Goal: Transaction & Acquisition: Purchase product/service

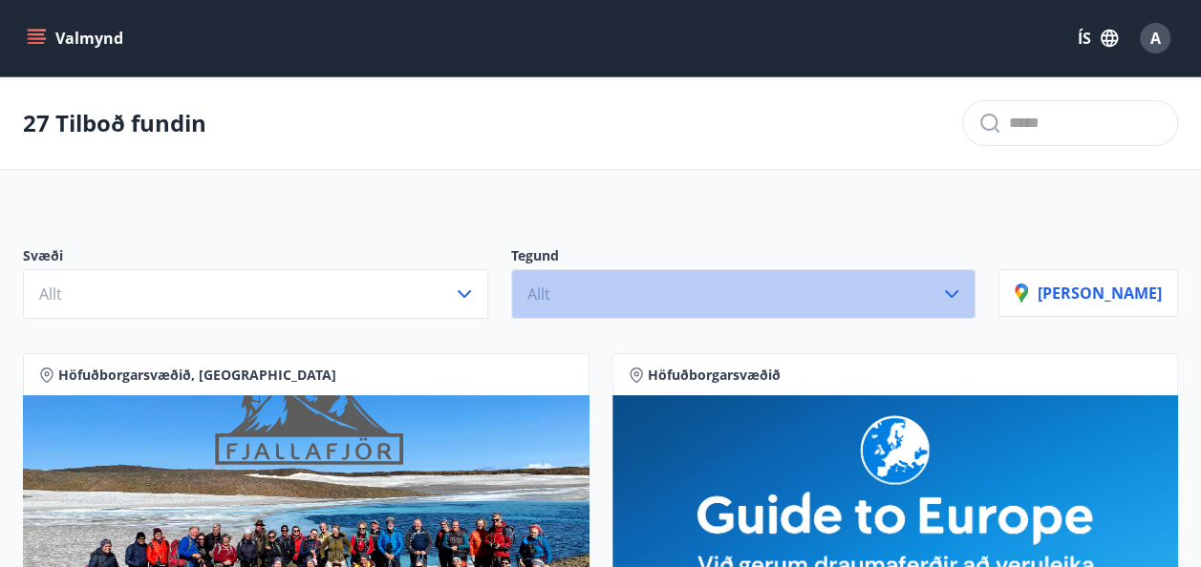
click at [963, 293] on icon "button" at bounding box center [951, 294] width 23 height 23
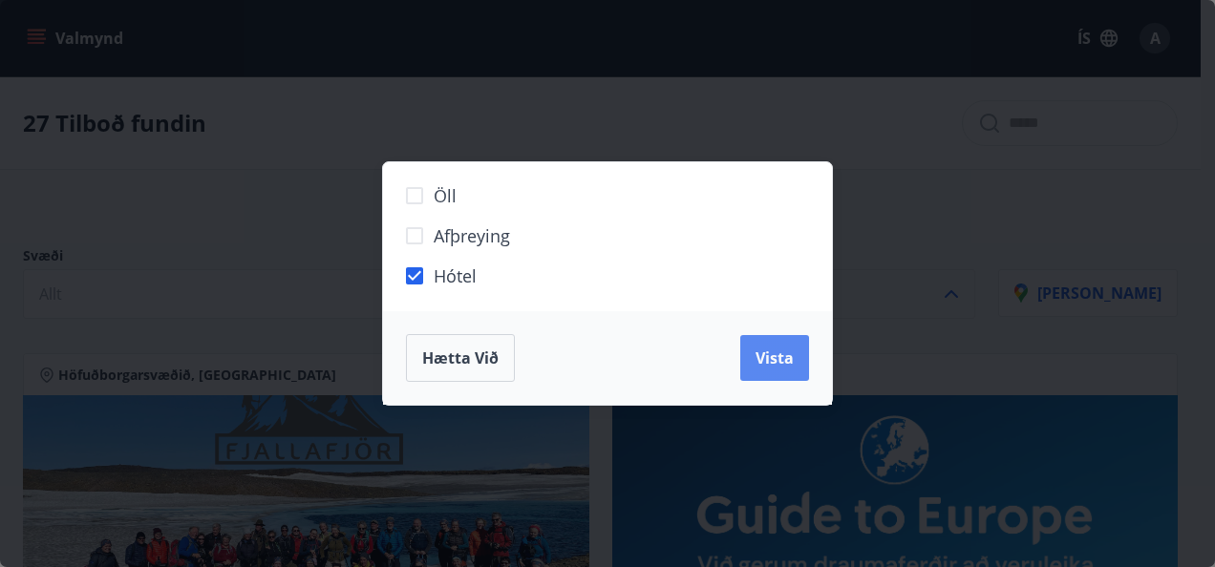
click at [780, 356] on span "Vista" at bounding box center [774, 358] width 38 height 21
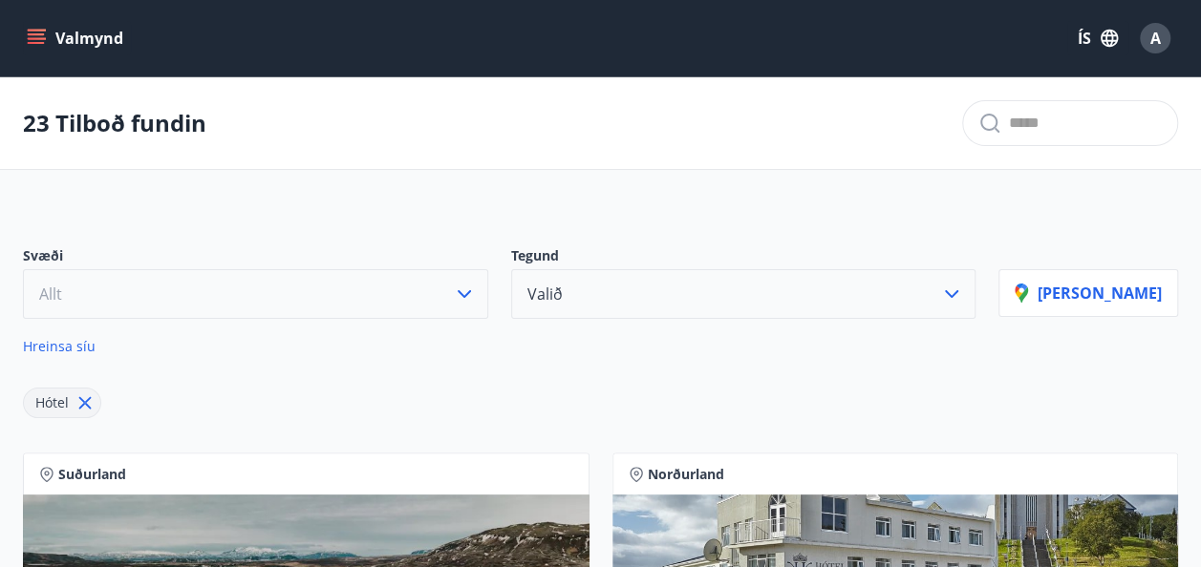
click at [476, 287] on icon "button" at bounding box center [464, 294] width 23 height 23
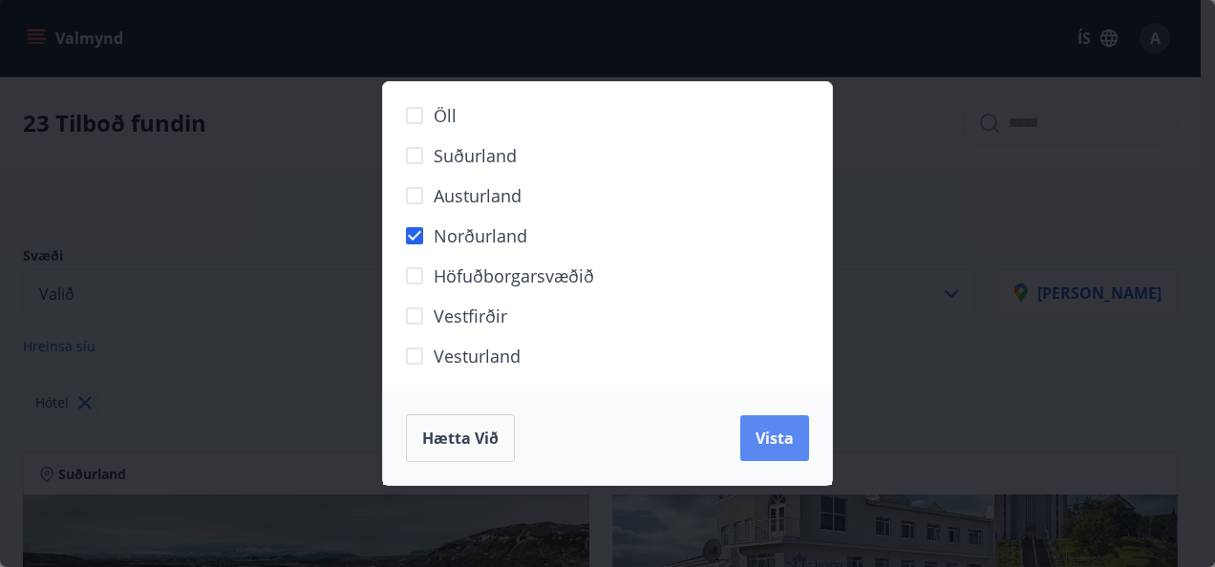
click at [766, 437] on span "Vista" at bounding box center [774, 438] width 38 height 21
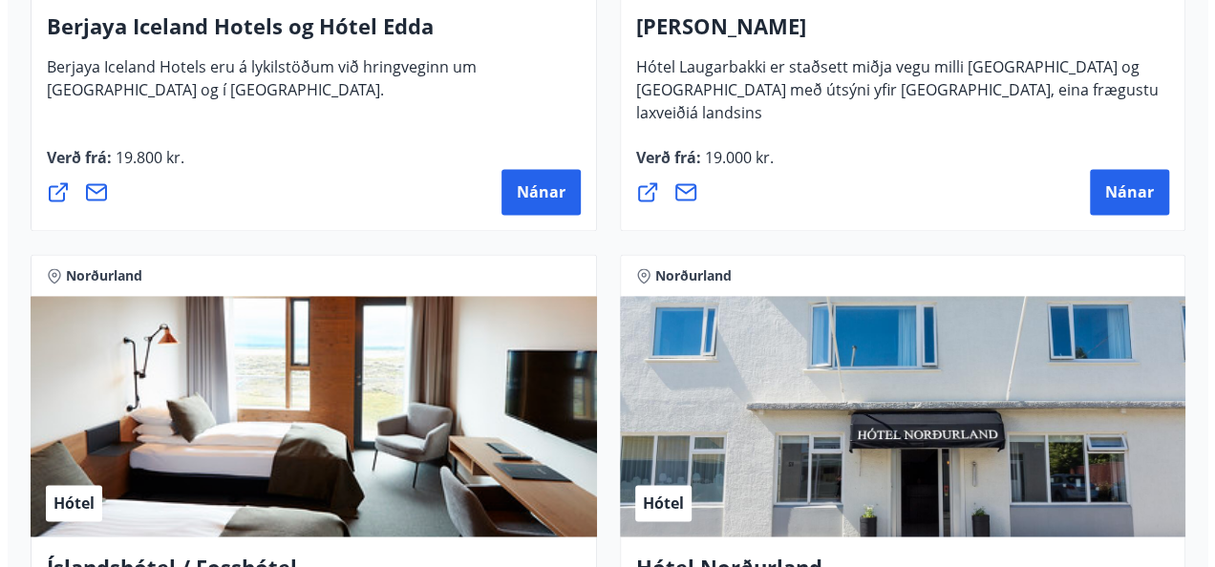
scroll to position [1273, 0]
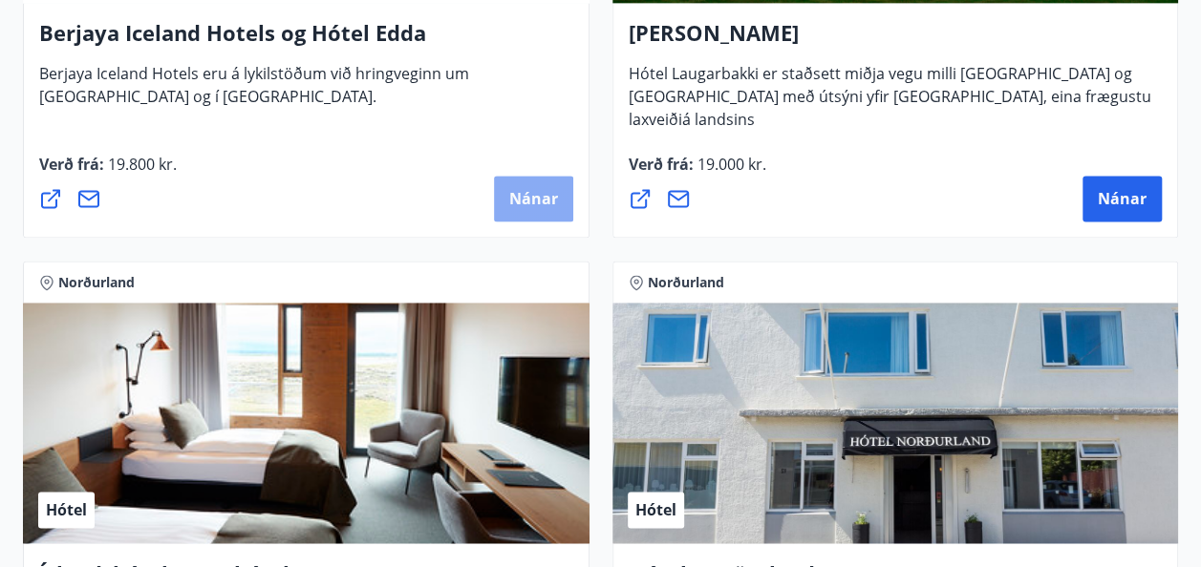
click at [537, 197] on span "Nánar" at bounding box center [533, 198] width 49 height 21
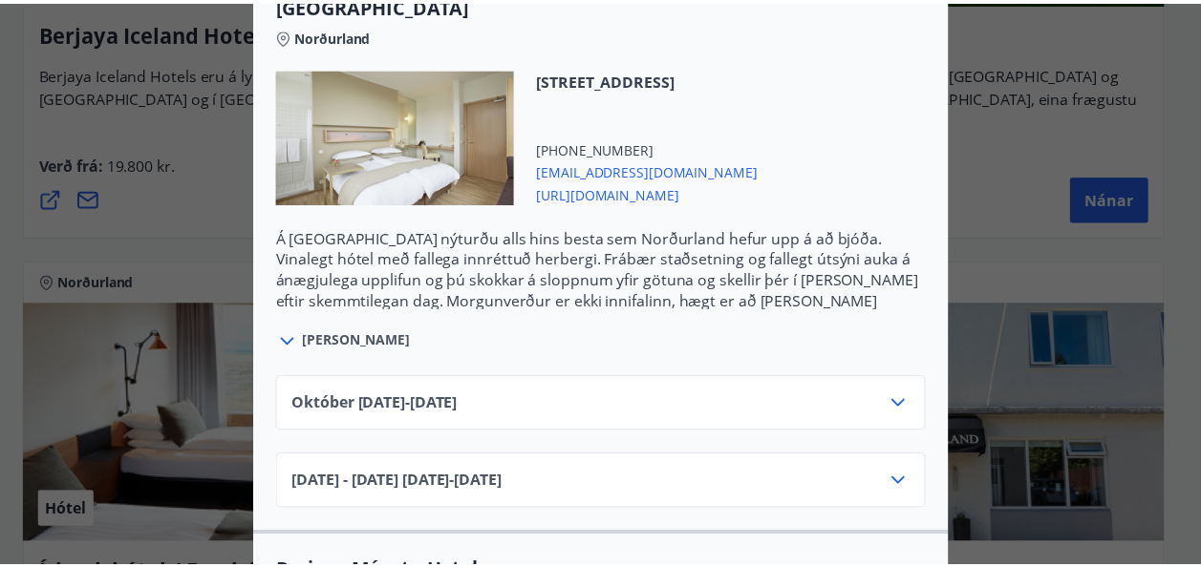
scroll to position [44, 0]
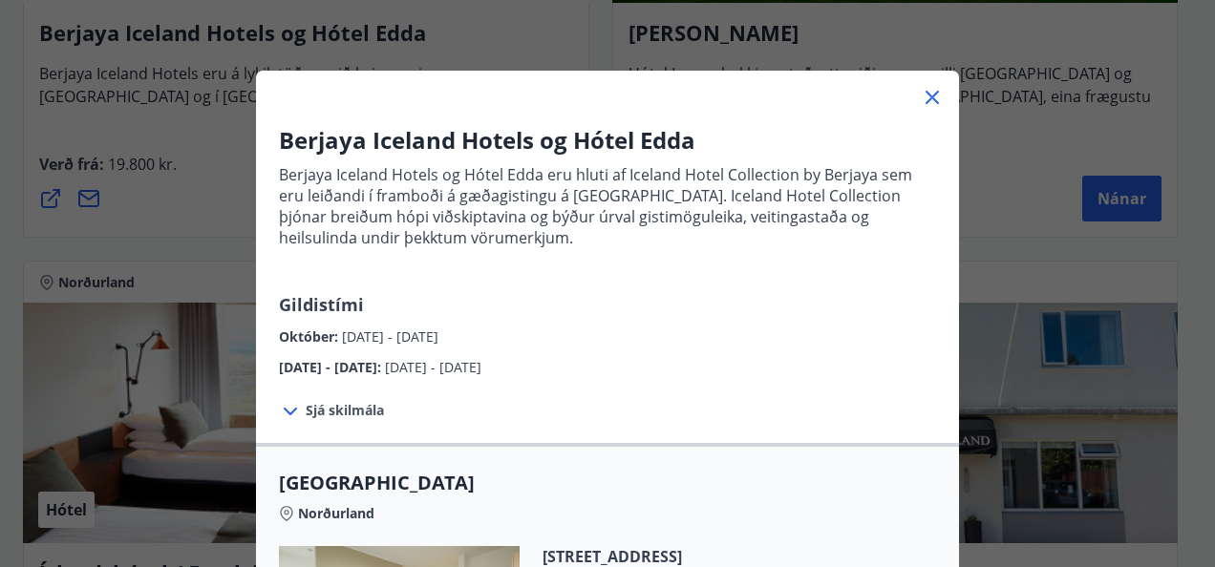
click at [925, 96] on icon at bounding box center [931, 97] width 13 height 13
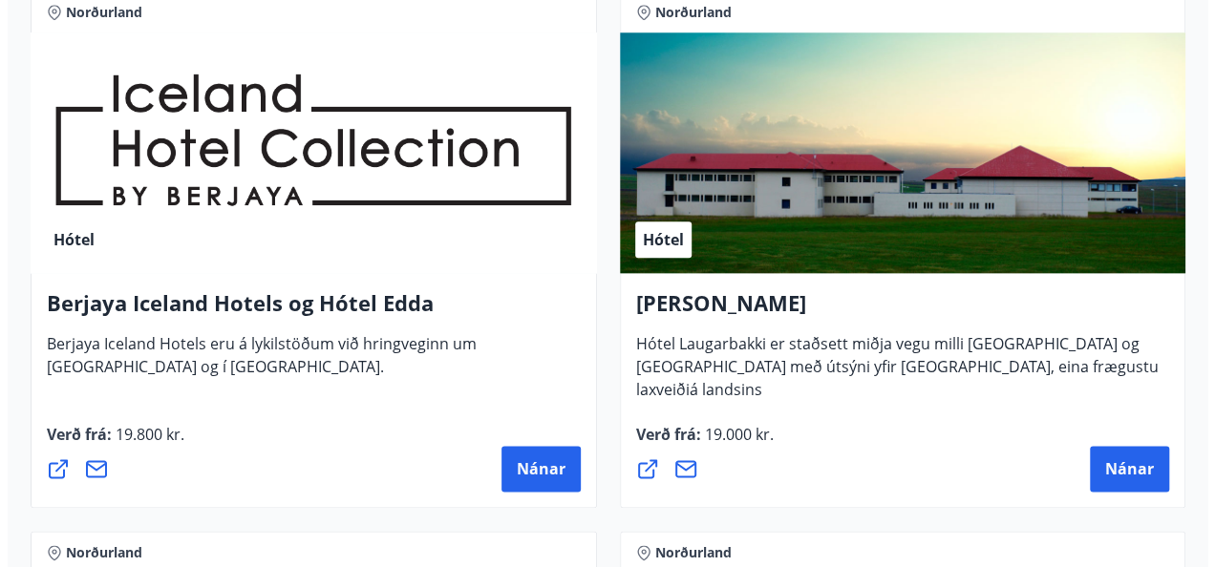
scroll to position [1114, 0]
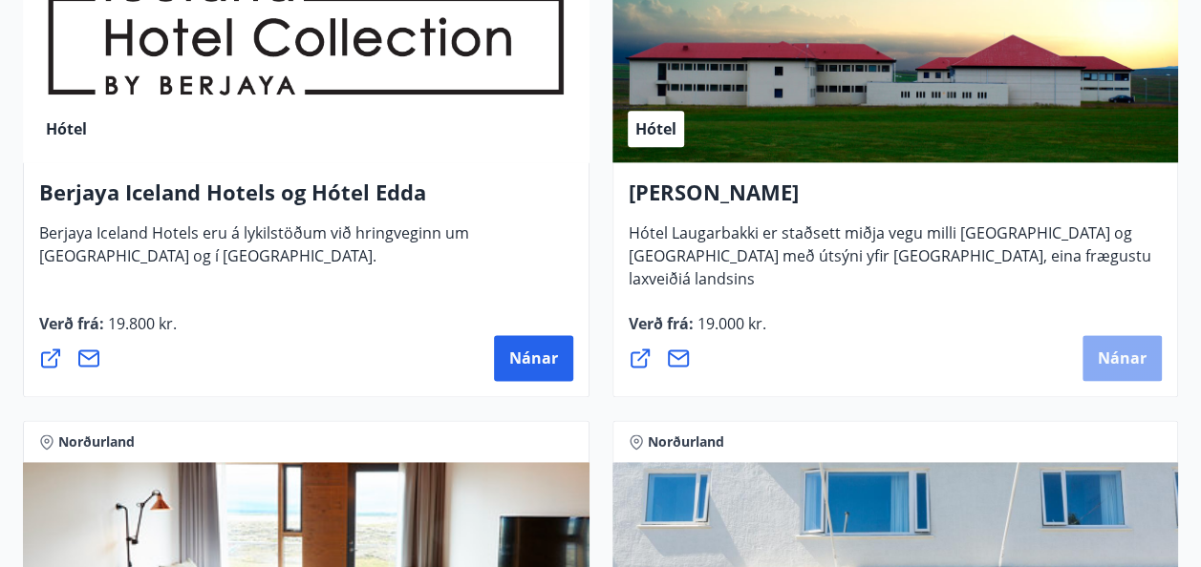
click at [1133, 361] on span "Nánar" at bounding box center [1121, 358] width 49 height 21
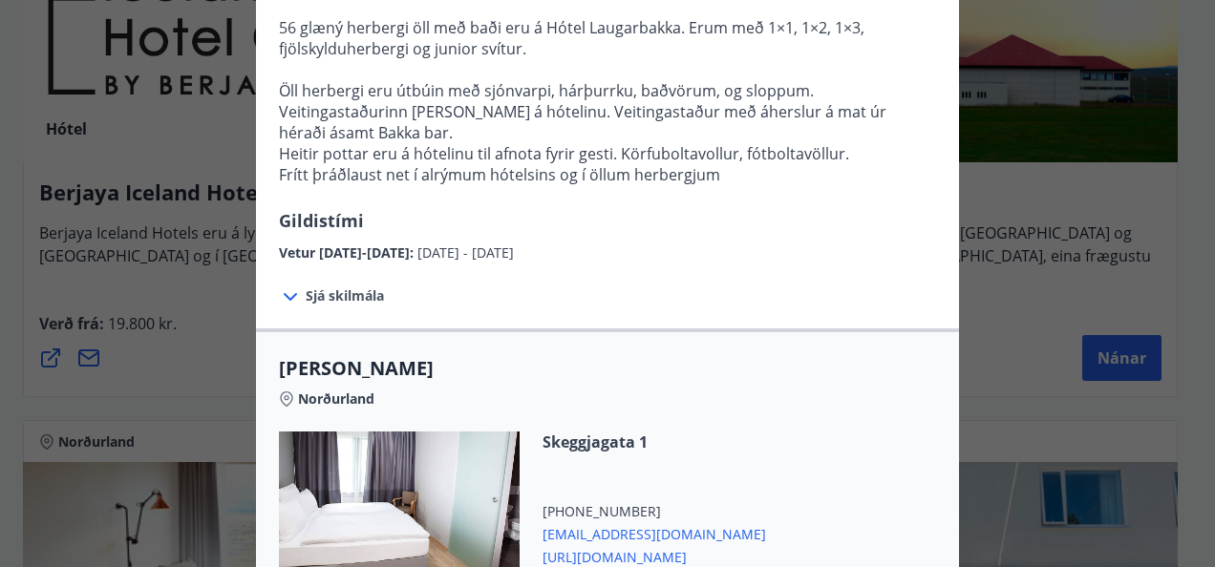
scroll to position [318, 0]
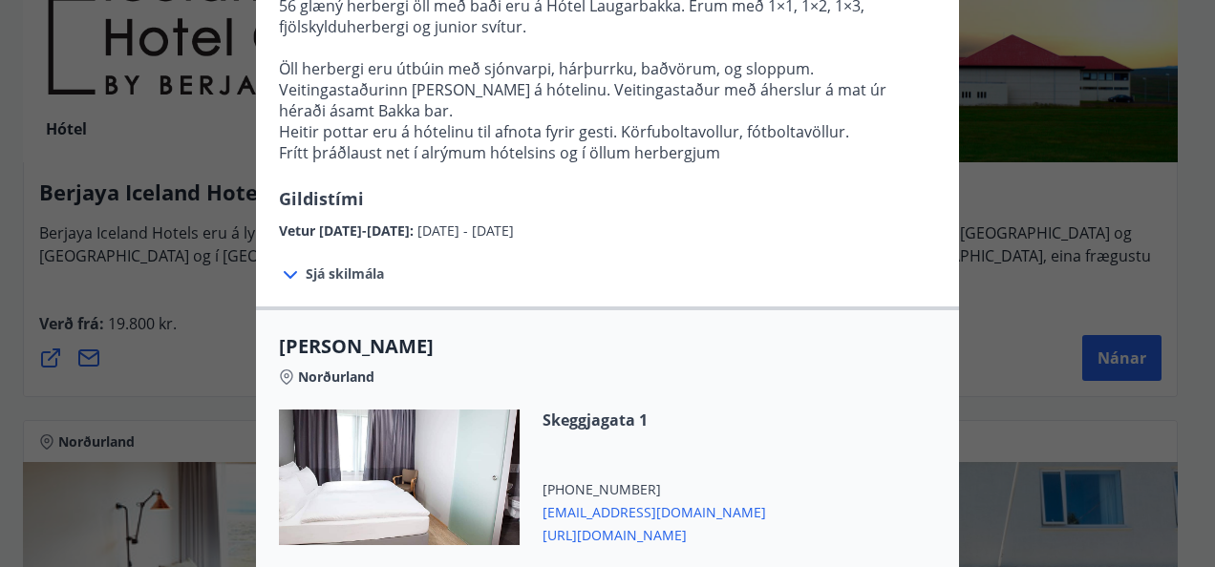
click at [309, 268] on span "Sjá skilmála" at bounding box center [345, 274] width 78 height 19
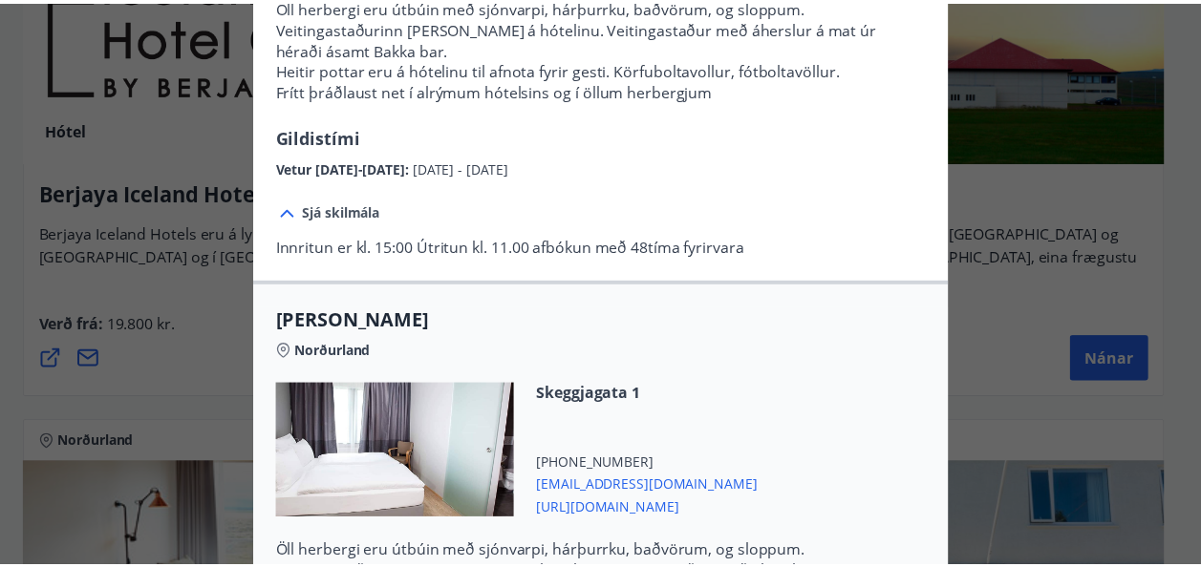
scroll to position [0, 0]
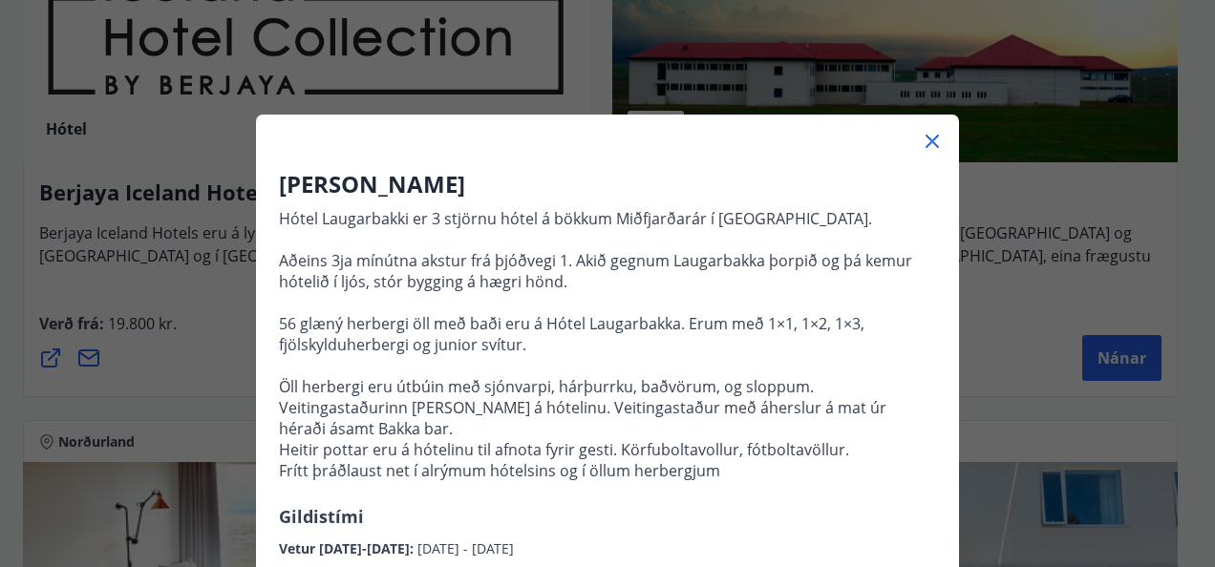
click at [930, 140] on icon at bounding box center [932, 141] width 23 height 23
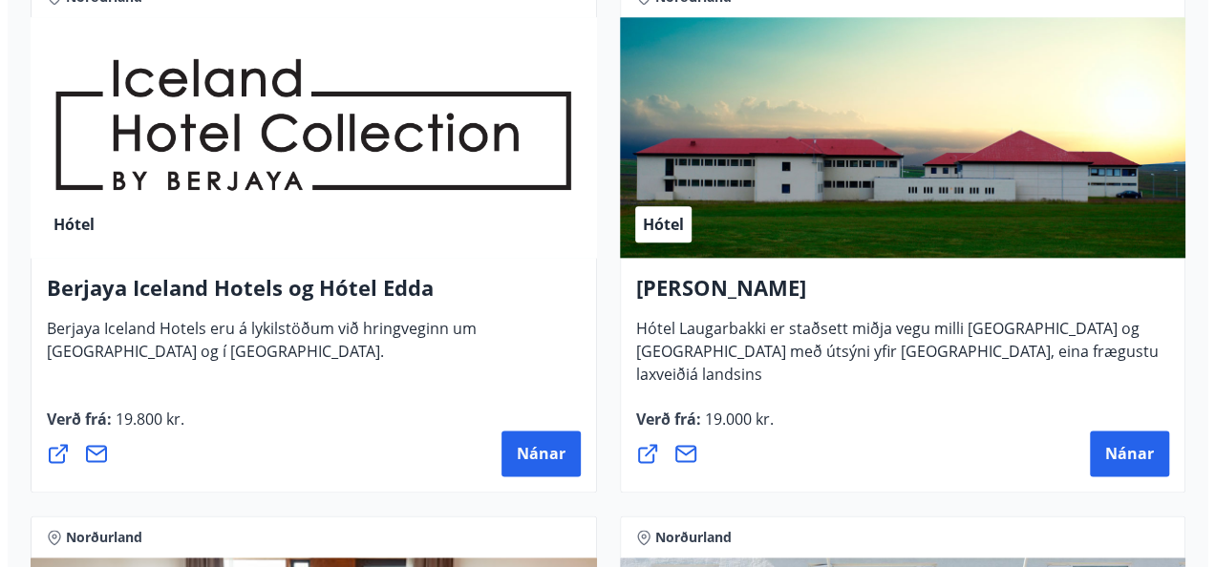
scroll to position [1114, 0]
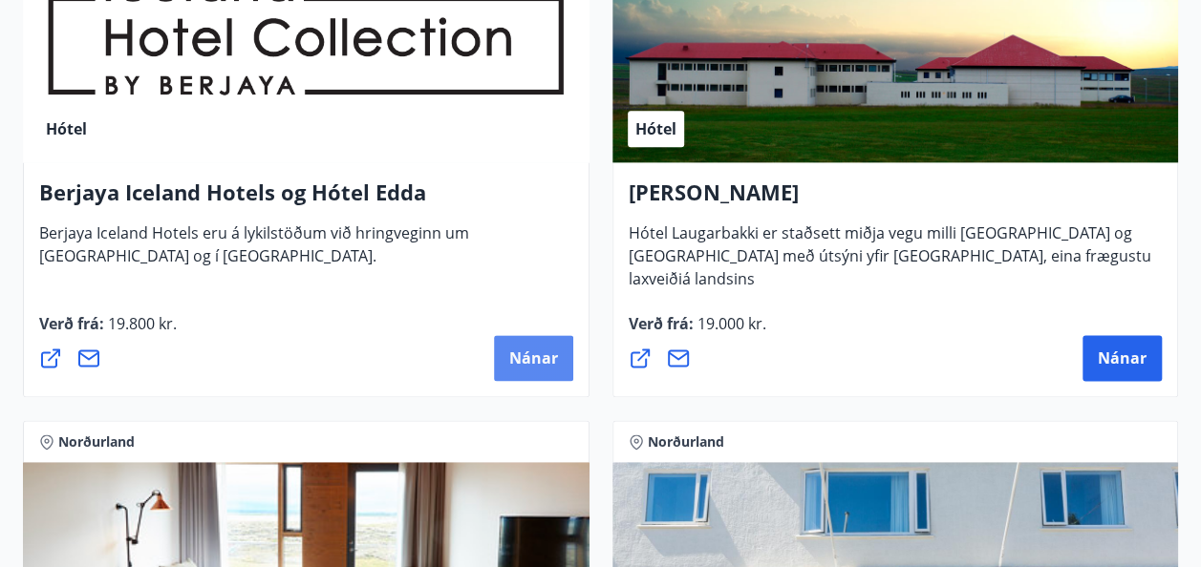
click at [527, 353] on span "Nánar" at bounding box center [533, 358] width 49 height 21
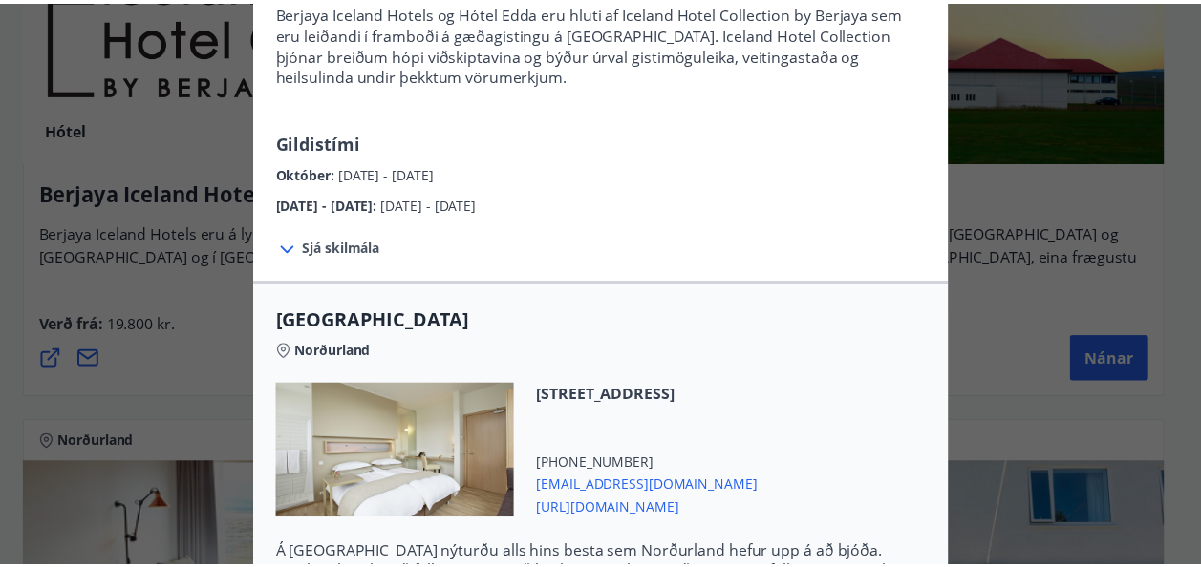
scroll to position [0, 0]
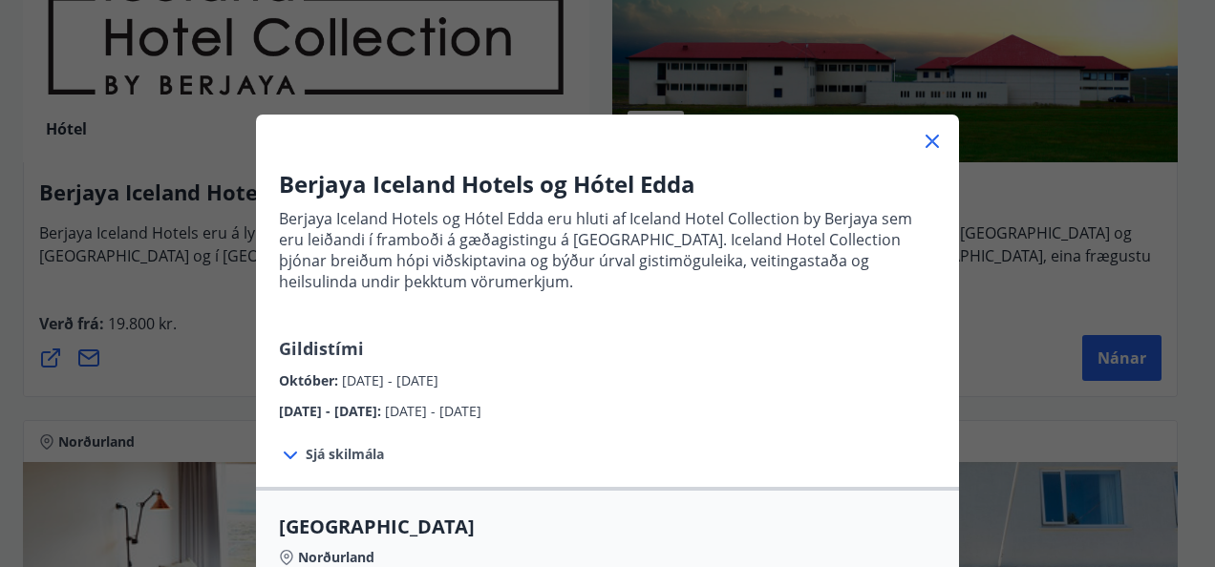
click at [922, 141] on icon at bounding box center [932, 141] width 23 height 23
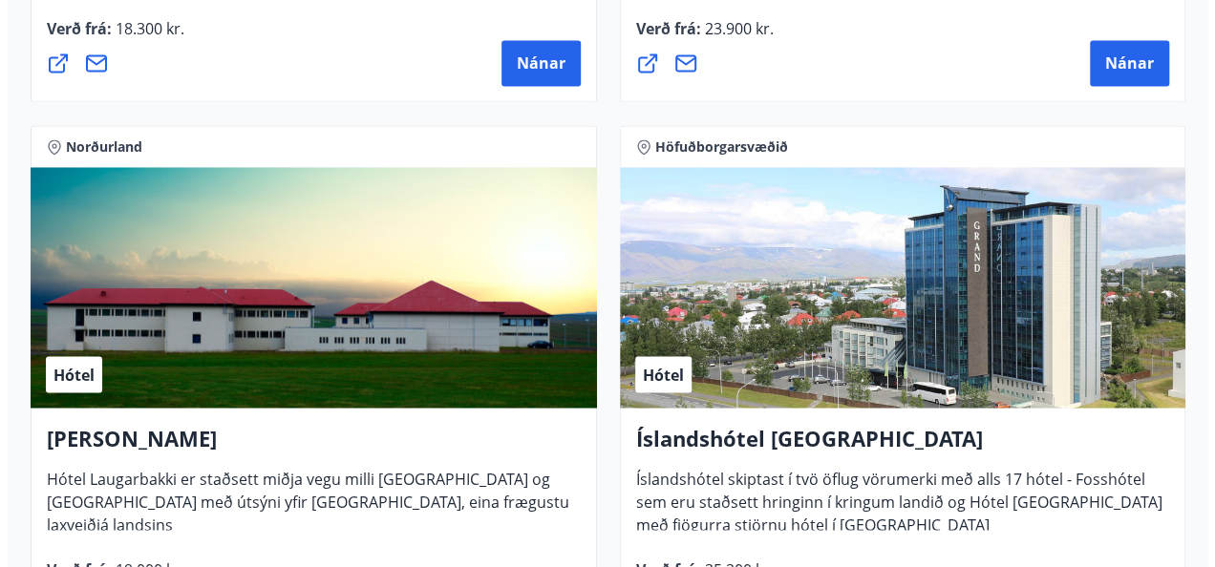
scroll to position [5253, 0]
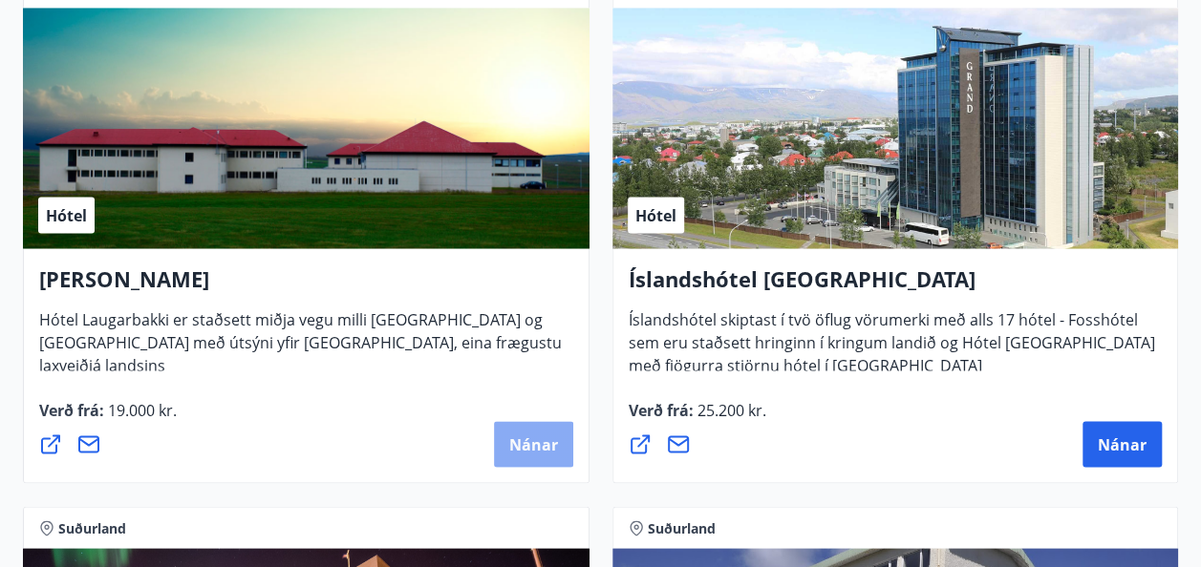
click at [542, 441] on span "Nánar" at bounding box center [533, 444] width 49 height 21
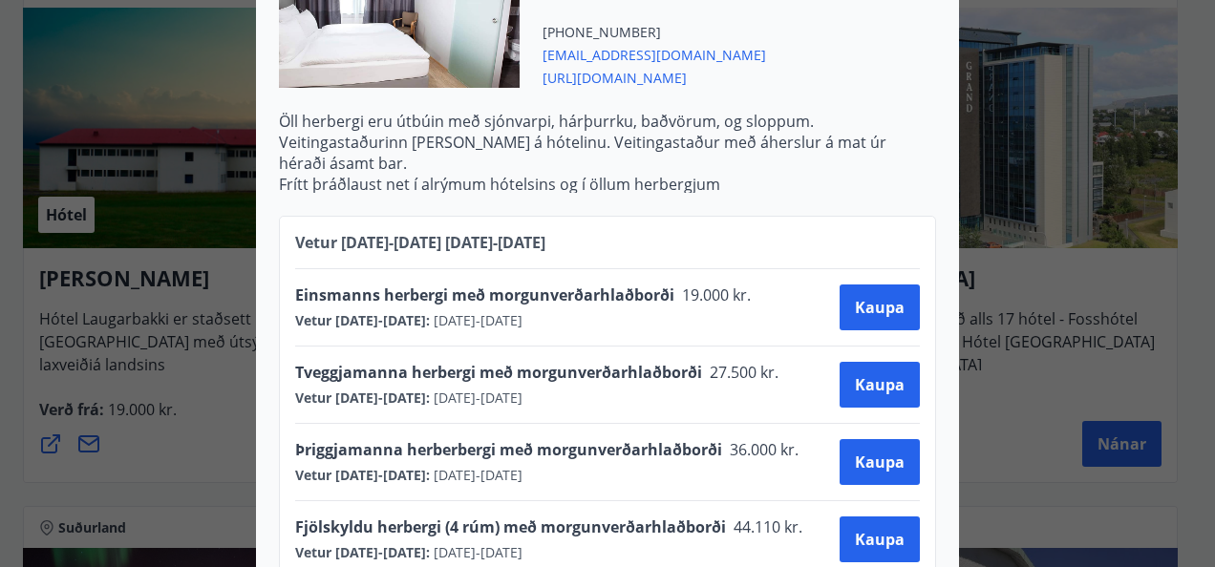
scroll to position [822, 0]
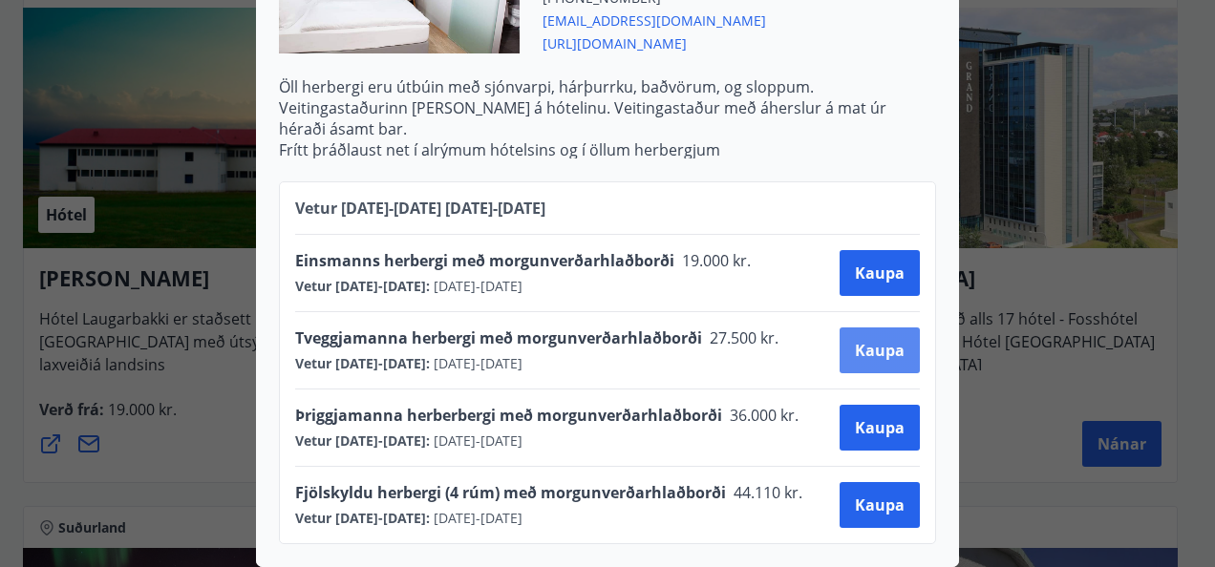
click at [879, 346] on span "Kaupa" at bounding box center [880, 350] width 50 height 21
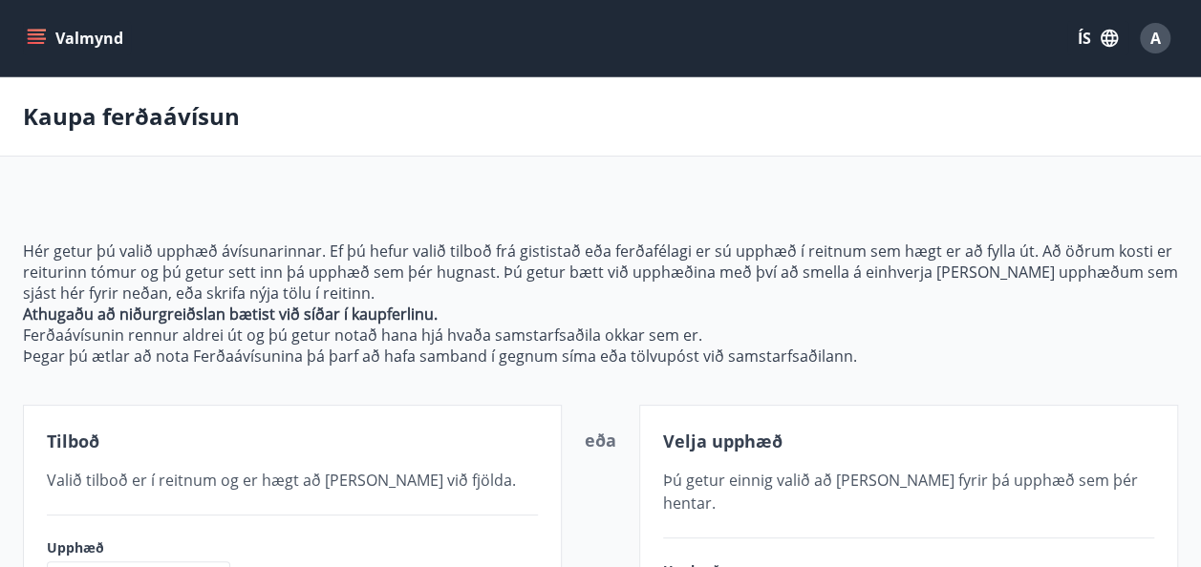
click at [87, 44] on button "Valmynd" at bounding box center [77, 38] width 108 height 34
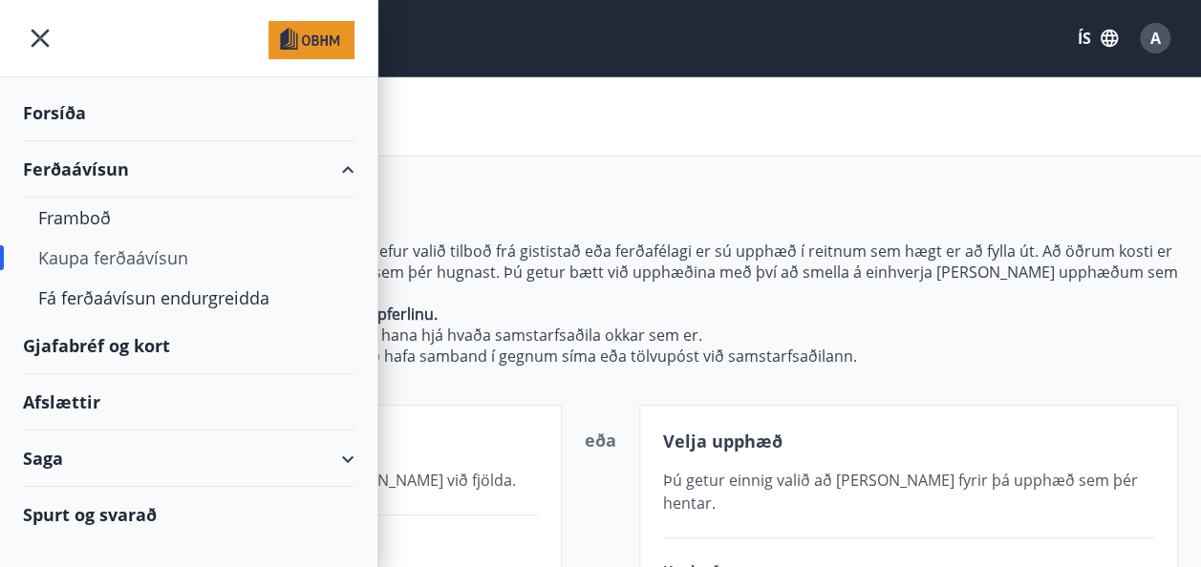
click at [80, 260] on div "Kaupa ferðaávísun" at bounding box center [188, 258] width 301 height 40
type input "*****"
click at [84, 256] on div "Kaupa ferðaávísun" at bounding box center [188, 258] width 301 height 40
click at [90, 212] on div "Framboð" at bounding box center [188, 218] width 301 height 40
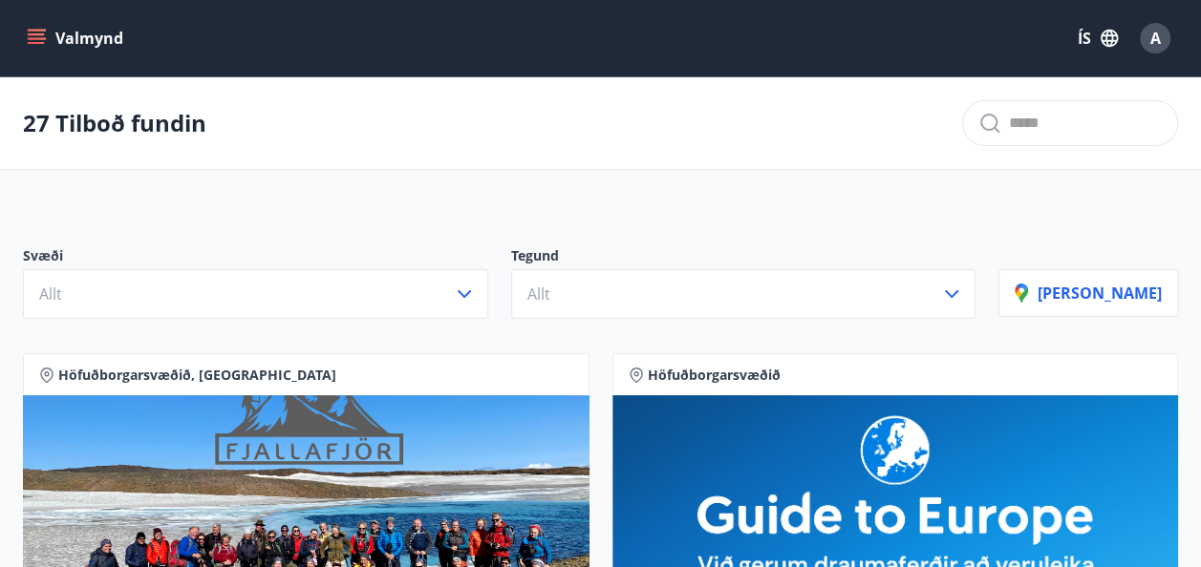
click at [32, 34] on icon "menu" at bounding box center [36, 34] width 17 height 2
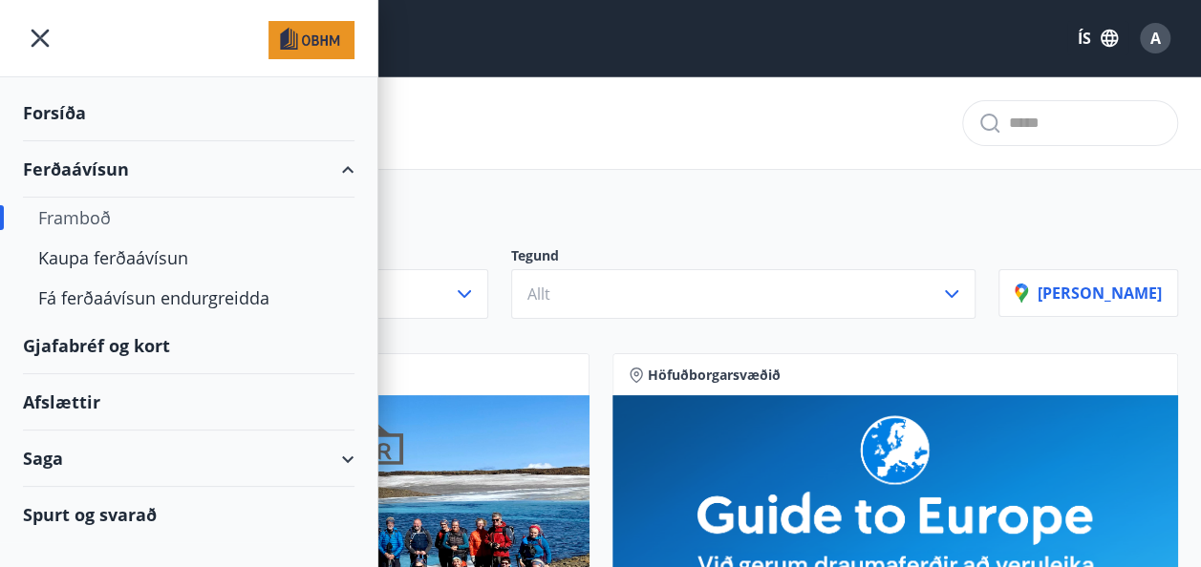
scroll to position [159, 0]
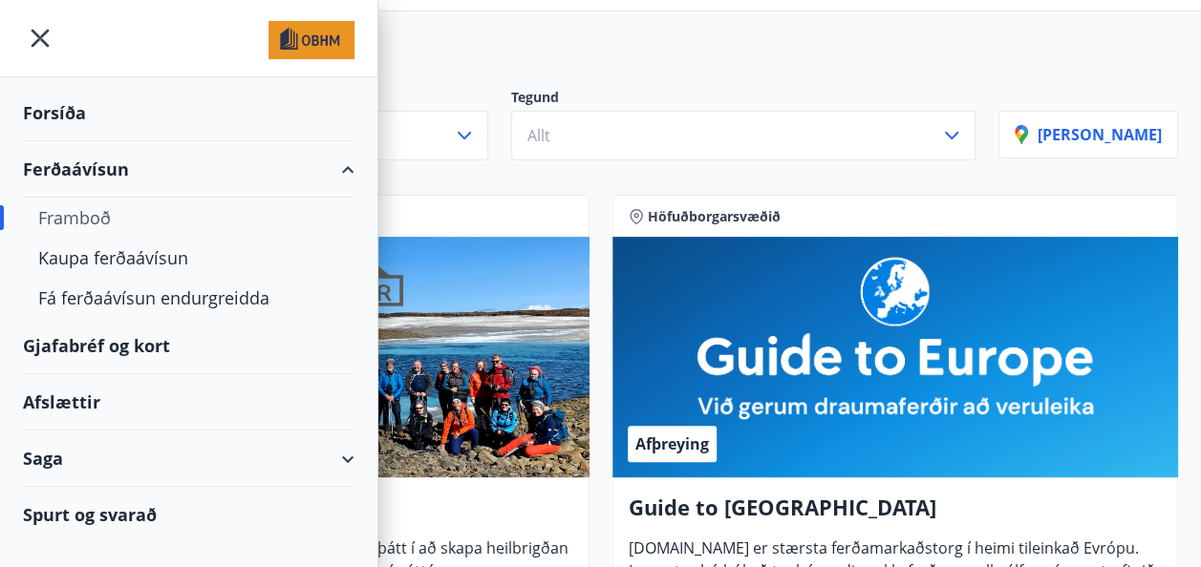
click at [121, 340] on div "Gjafabréf og kort" at bounding box center [188, 346] width 331 height 56
click at [156, 254] on div "Kaupa ferðaávísun" at bounding box center [188, 258] width 301 height 40
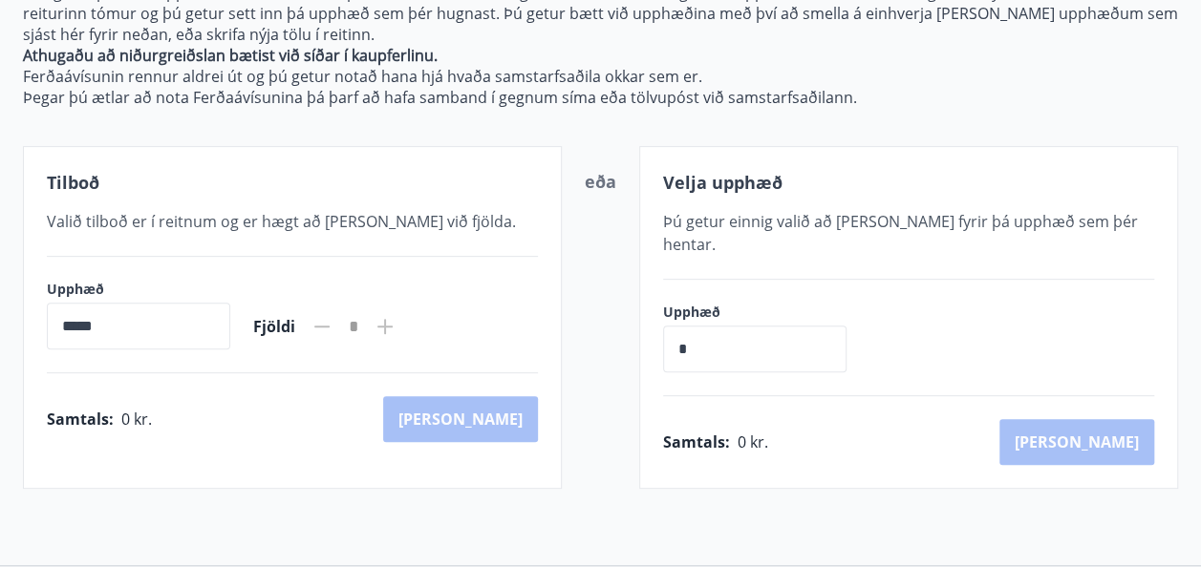
scroll to position [233, 0]
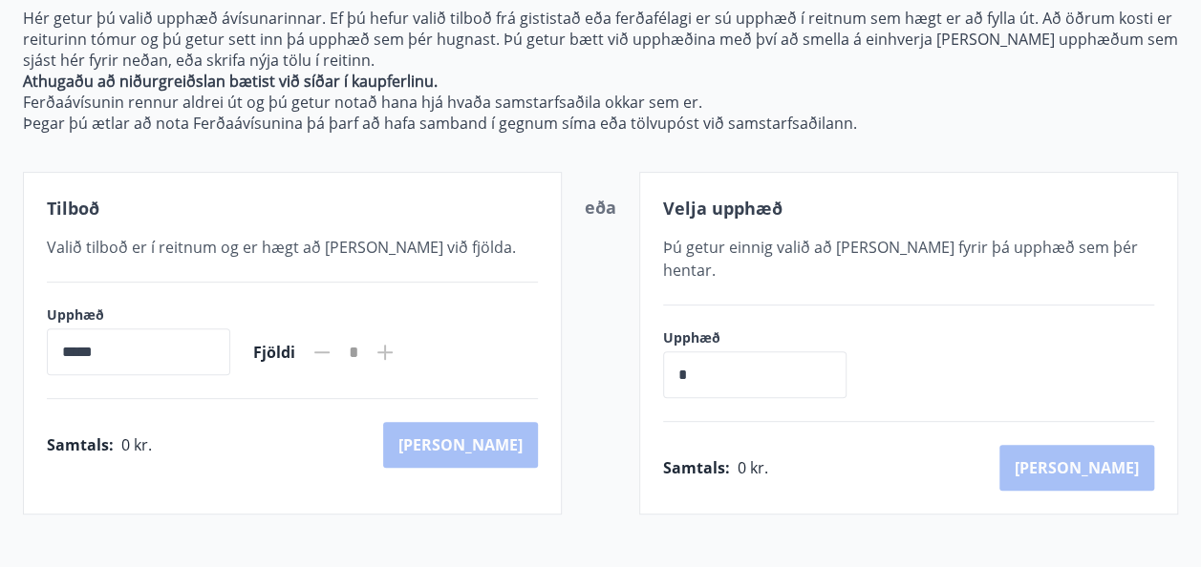
click at [396, 353] on icon at bounding box center [384, 352] width 23 height 23
click at [134, 357] on input "*****" at bounding box center [138, 352] width 183 height 47
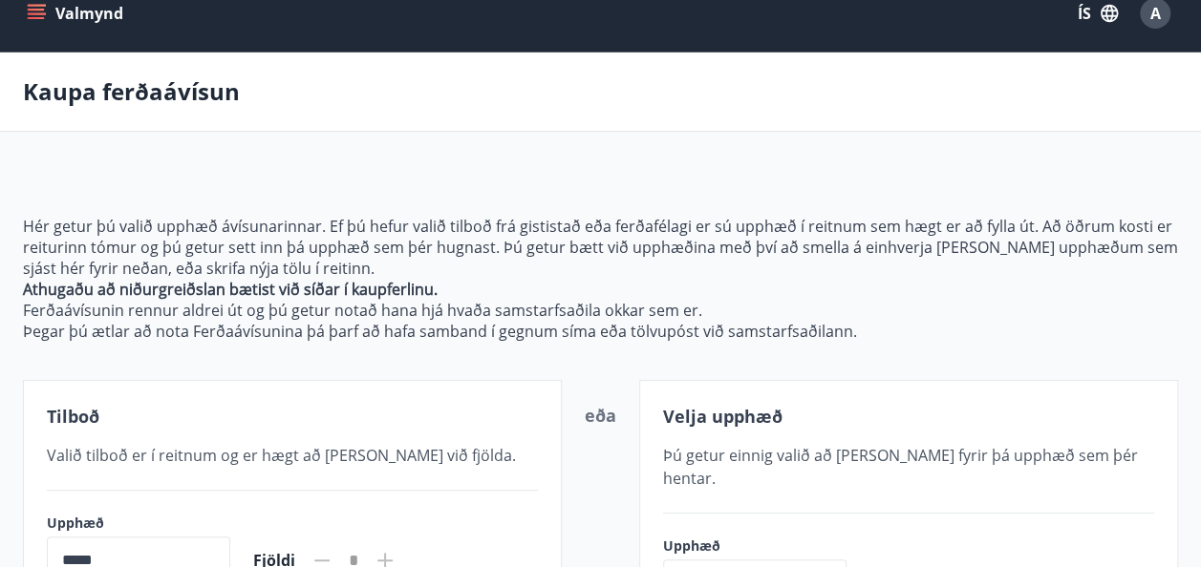
scroll to position [0, 0]
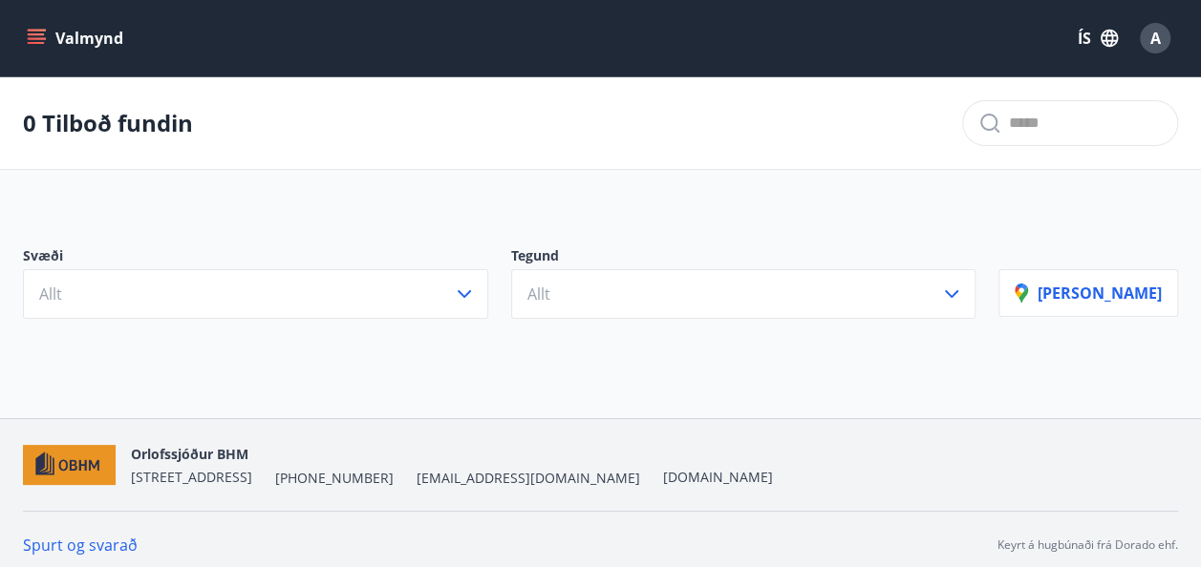
scroll to position [10, 0]
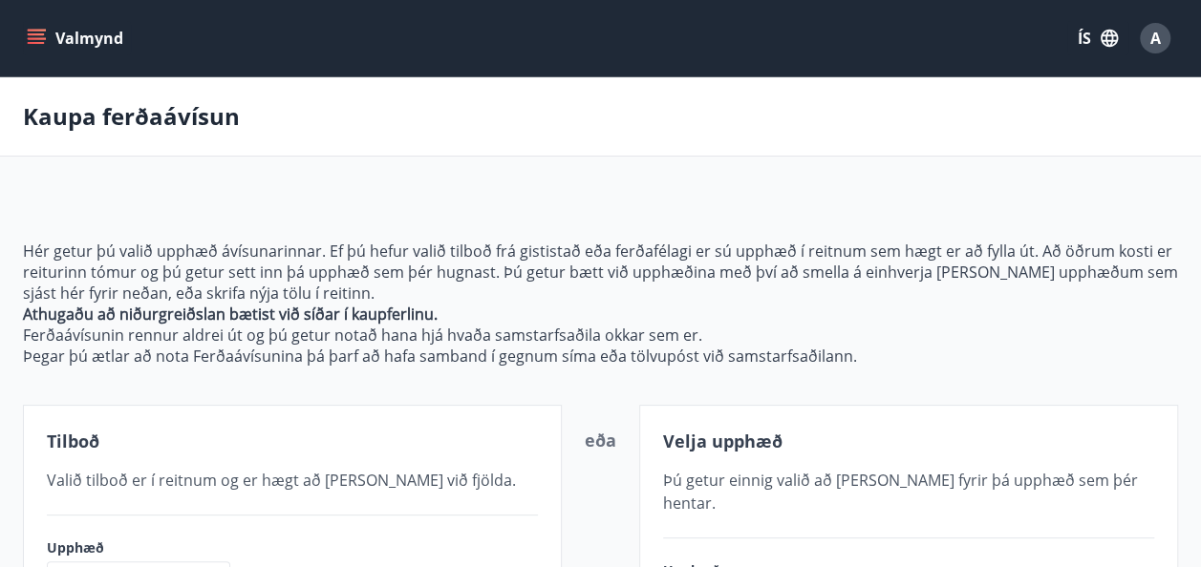
type input "**********"
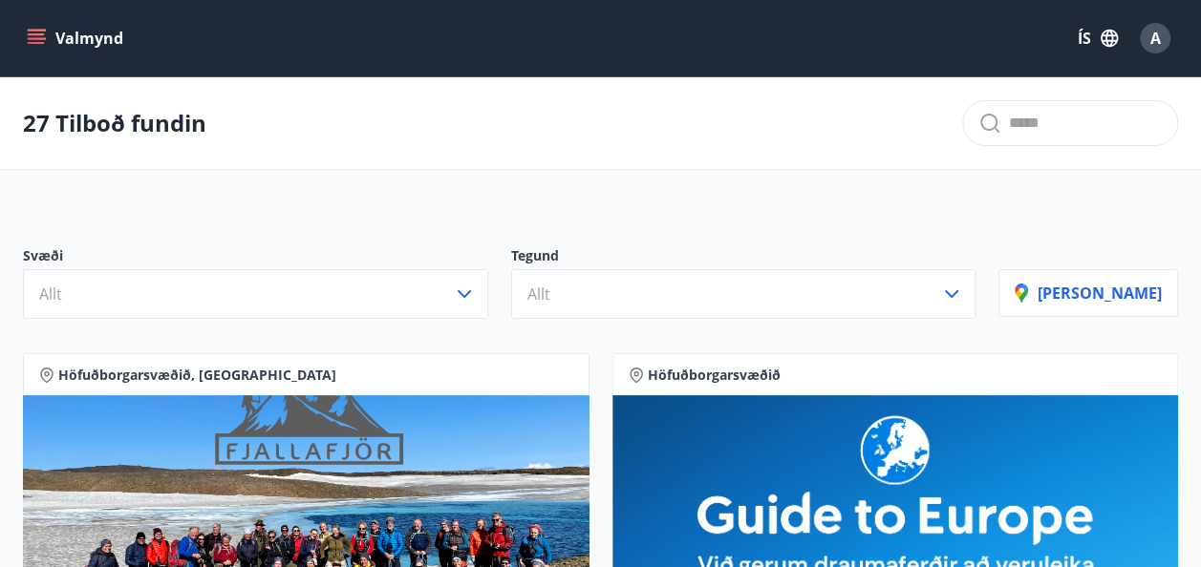
click at [45, 45] on icon "menu" at bounding box center [36, 38] width 19 height 19
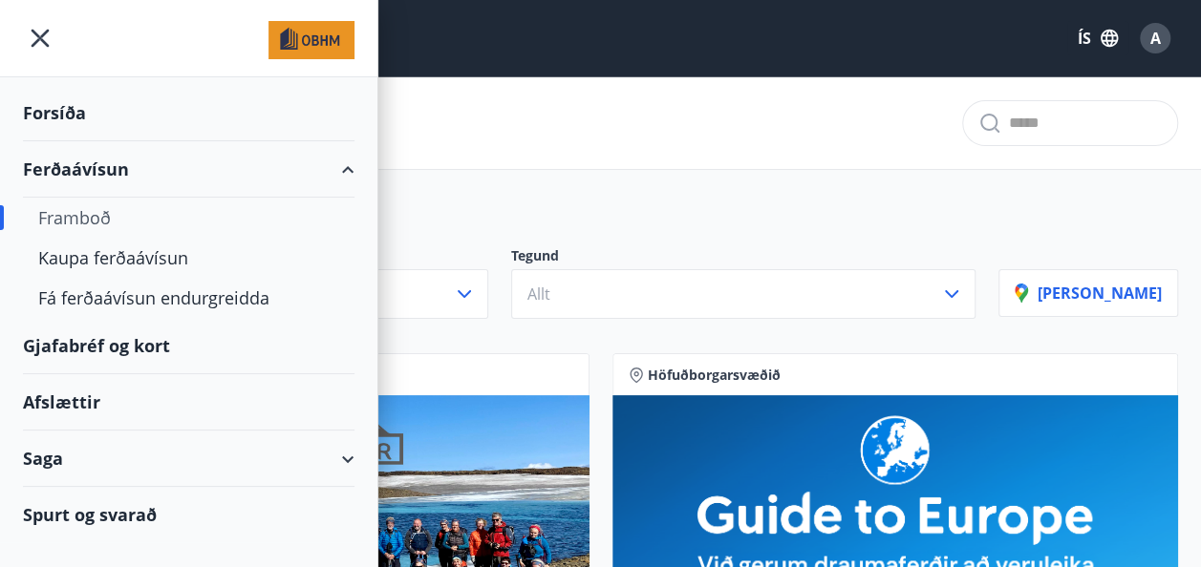
click at [110, 165] on div "Ferðaávísun" at bounding box center [188, 169] width 331 height 56
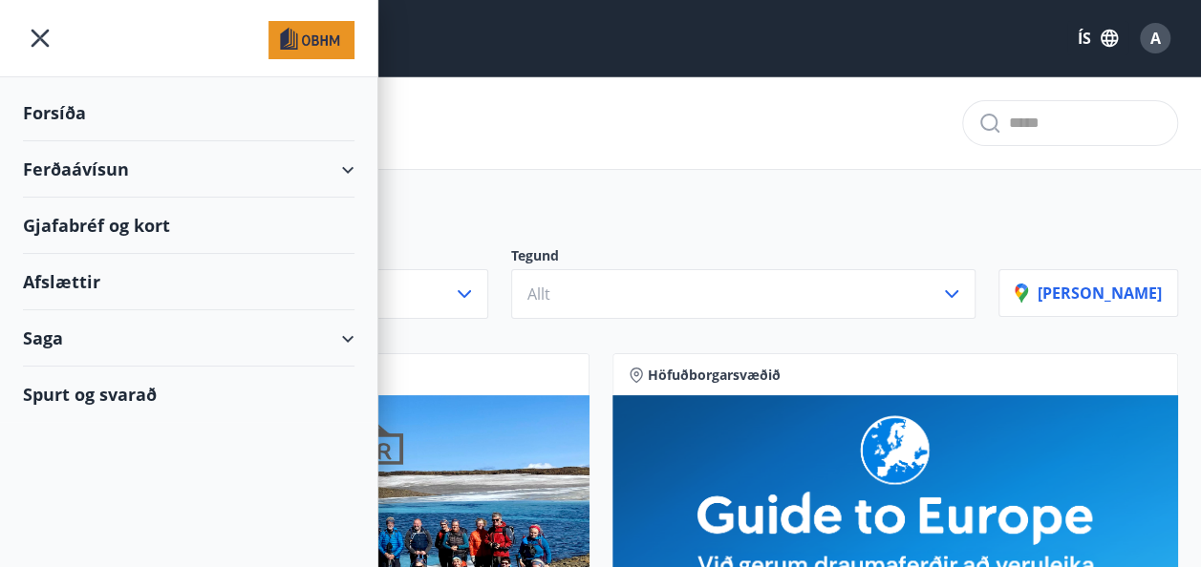
click at [136, 400] on div "Spurt og svarað" at bounding box center [188, 394] width 331 height 55
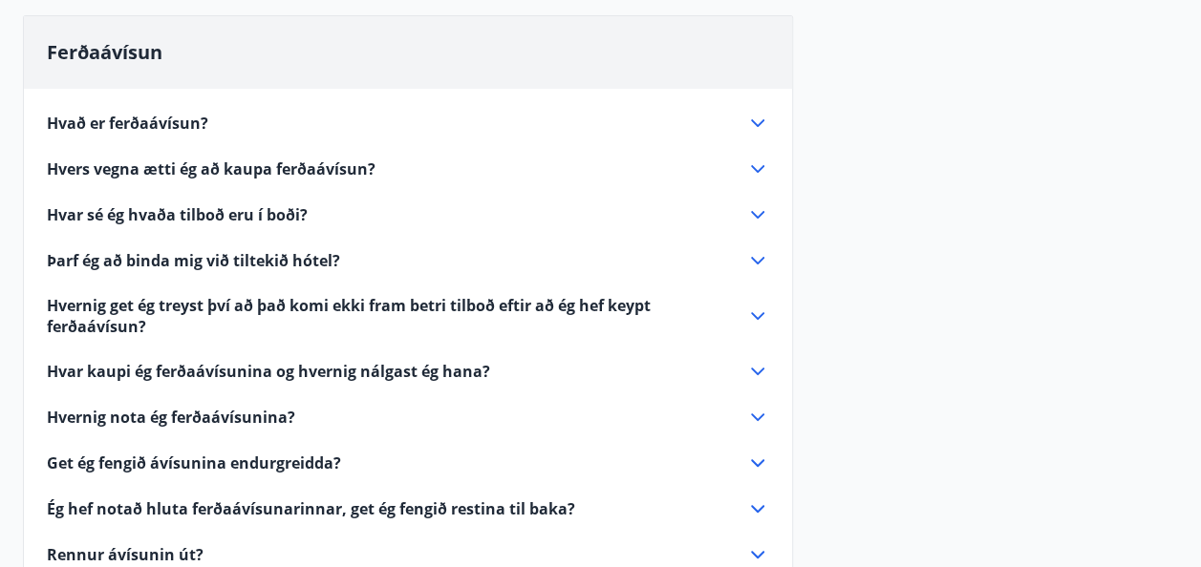
scroll to position [159, 0]
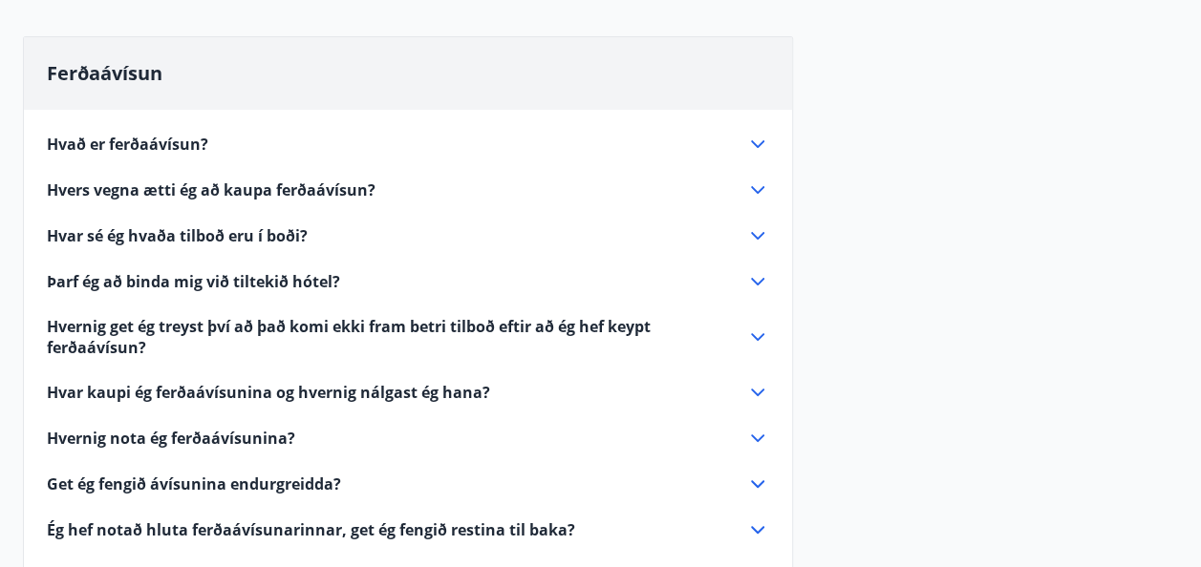
click at [173, 138] on span "Hvað er ferðaávísun?" at bounding box center [127, 144] width 161 height 21
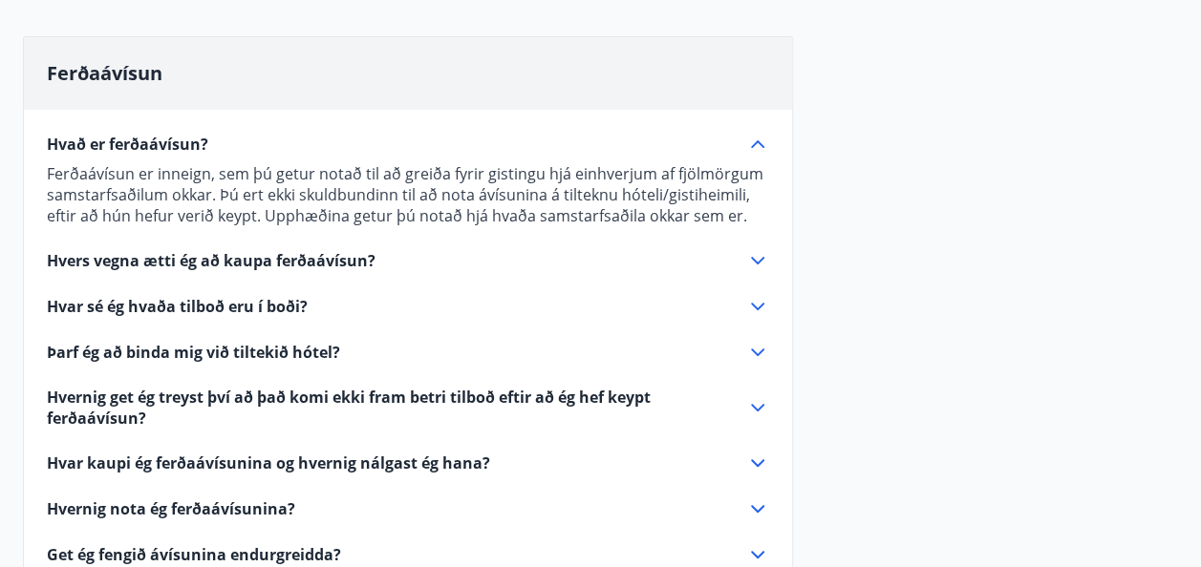
click at [759, 260] on icon at bounding box center [757, 261] width 13 height 8
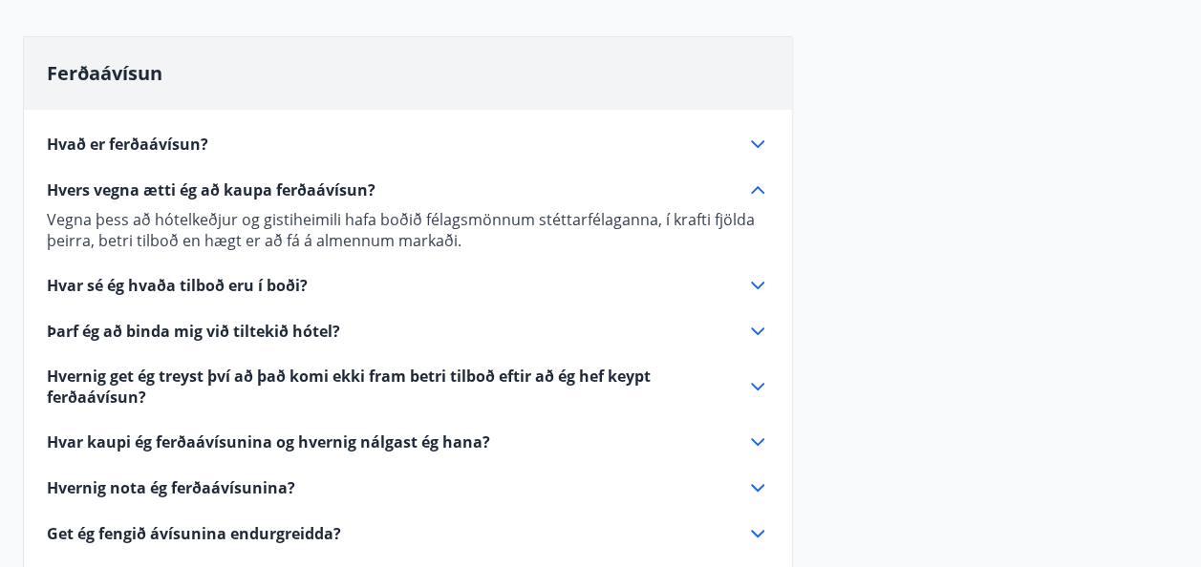
click at [148, 140] on span "Hvað er ferðaávísun?" at bounding box center [127, 144] width 161 height 21
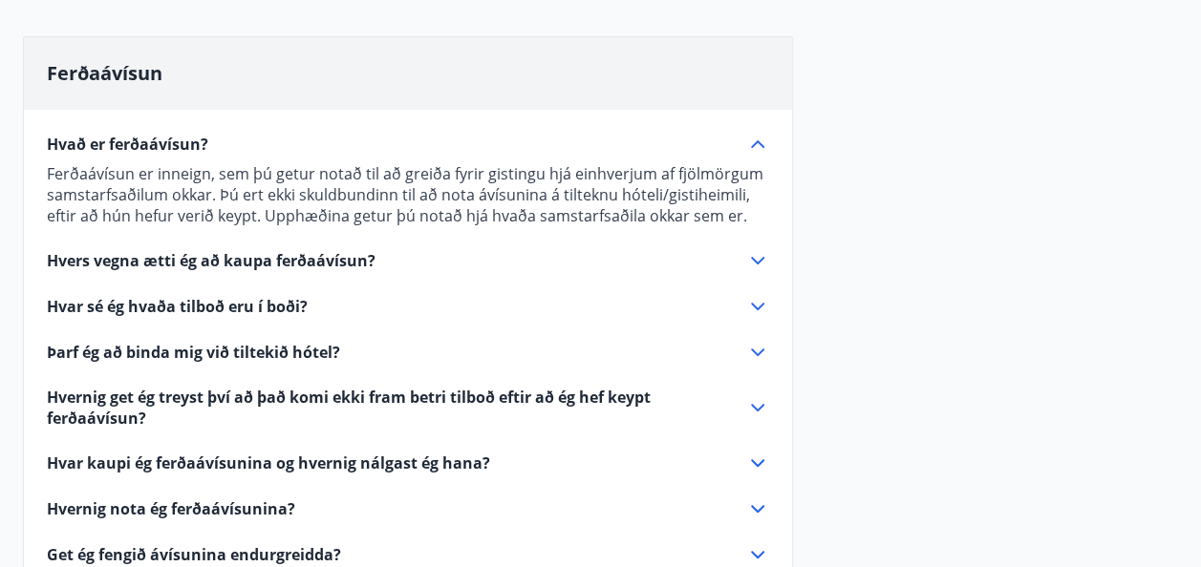
click at [287, 259] on span "Hvers vegna ætti ég að kaupa ferðaávísun?" at bounding box center [211, 260] width 329 height 21
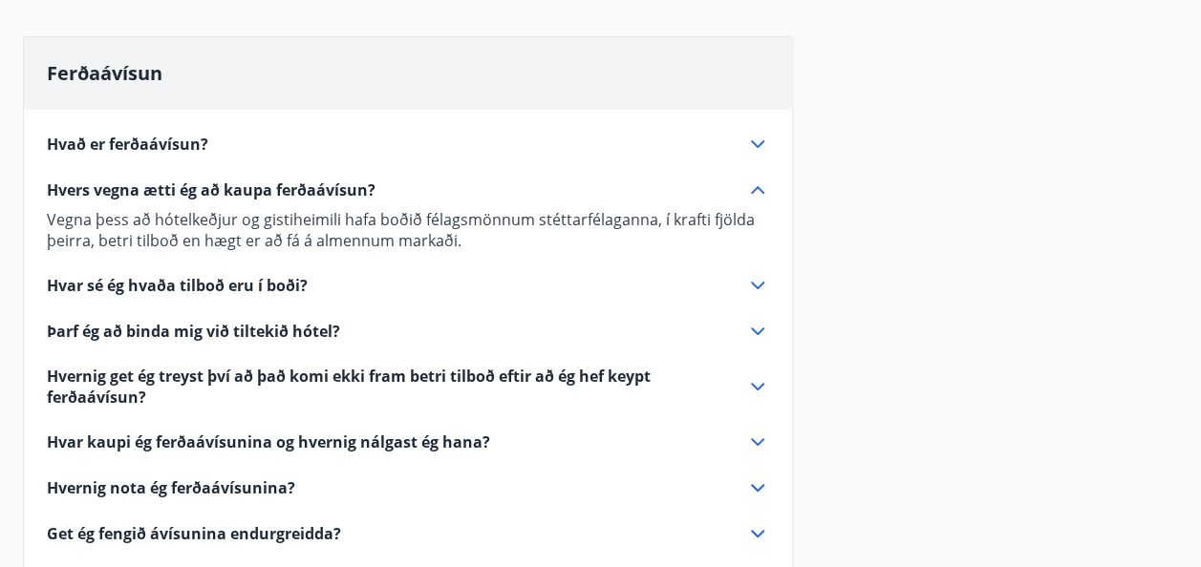
click at [203, 283] on span "Hvar sé ég hvaða tilboð eru í boði?" at bounding box center [177, 285] width 261 height 21
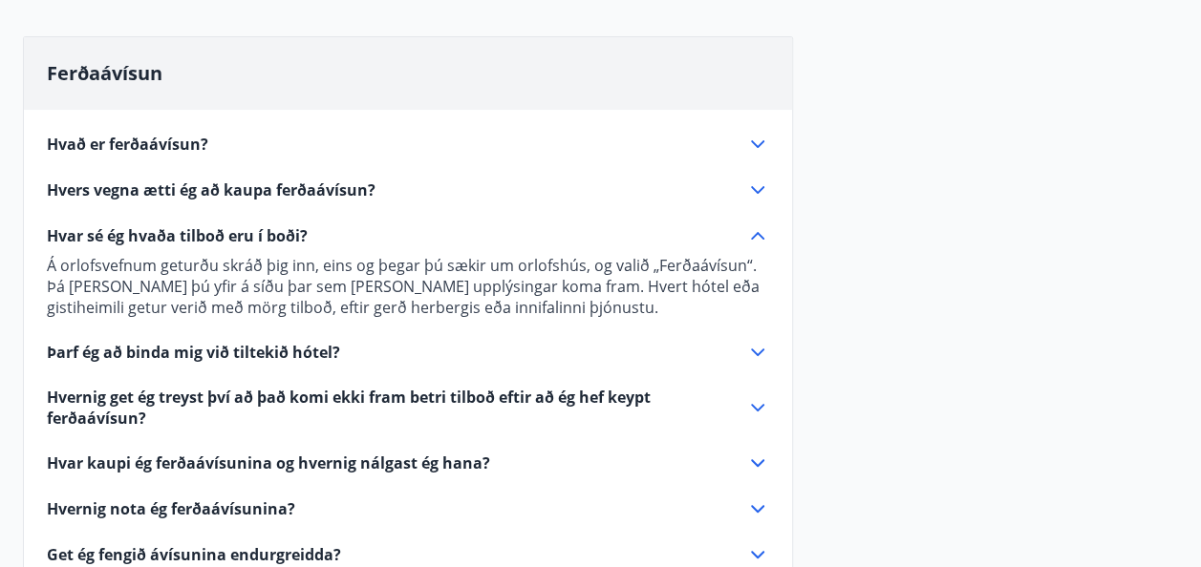
scroll to position [318, 0]
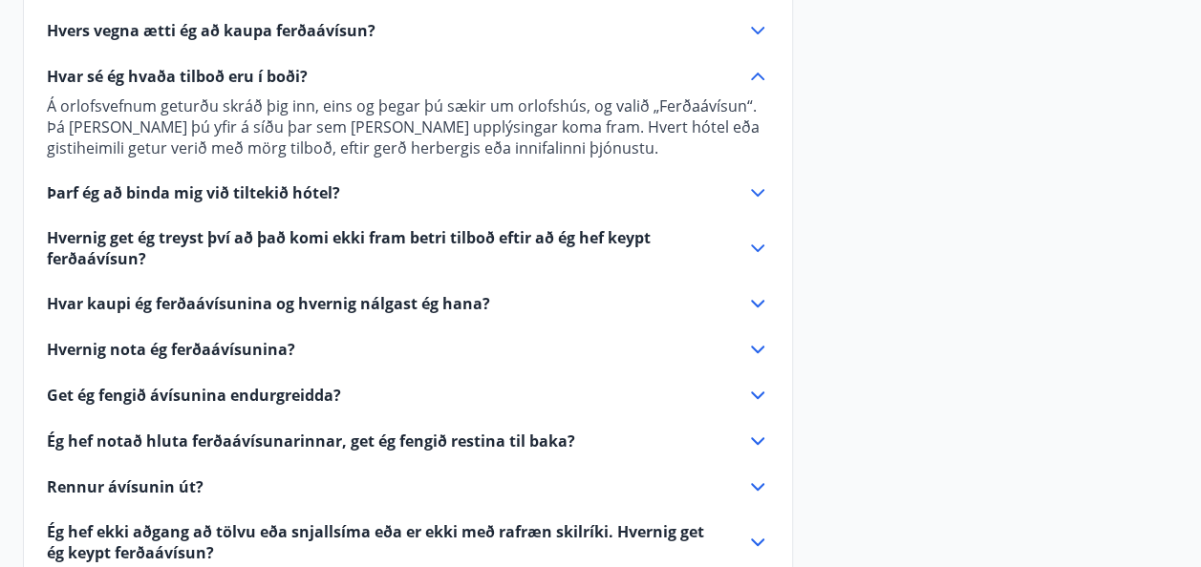
click at [573, 237] on span "Hvernig get ég treyst því að það komi ekki fram betri tilboð eftir að ég hef ke…" at bounding box center [385, 248] width 676 height 42
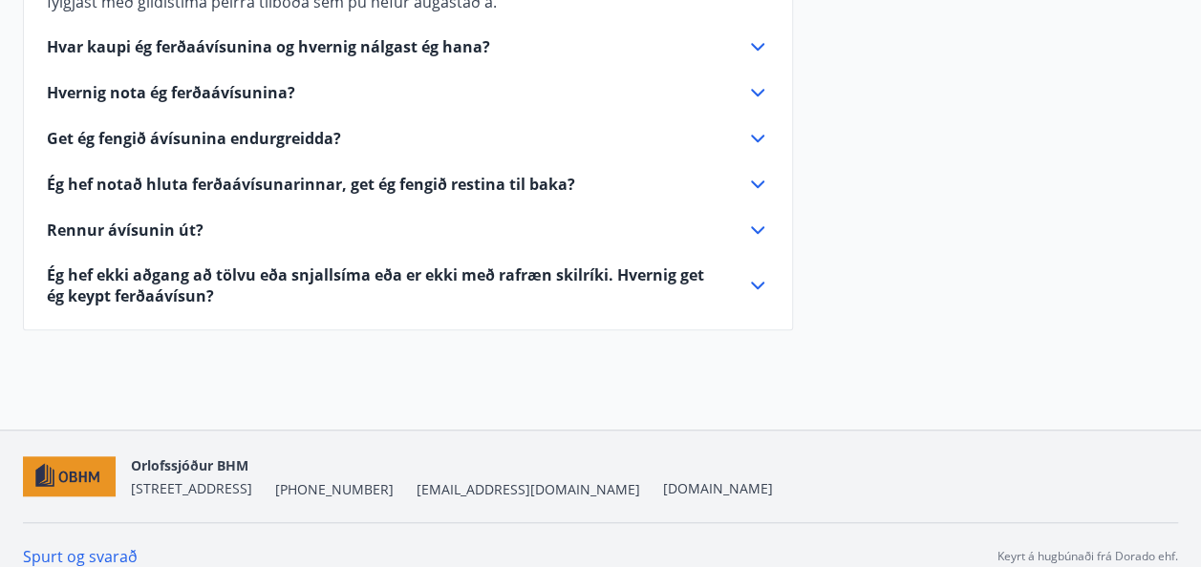
scroll to position [0, 0]
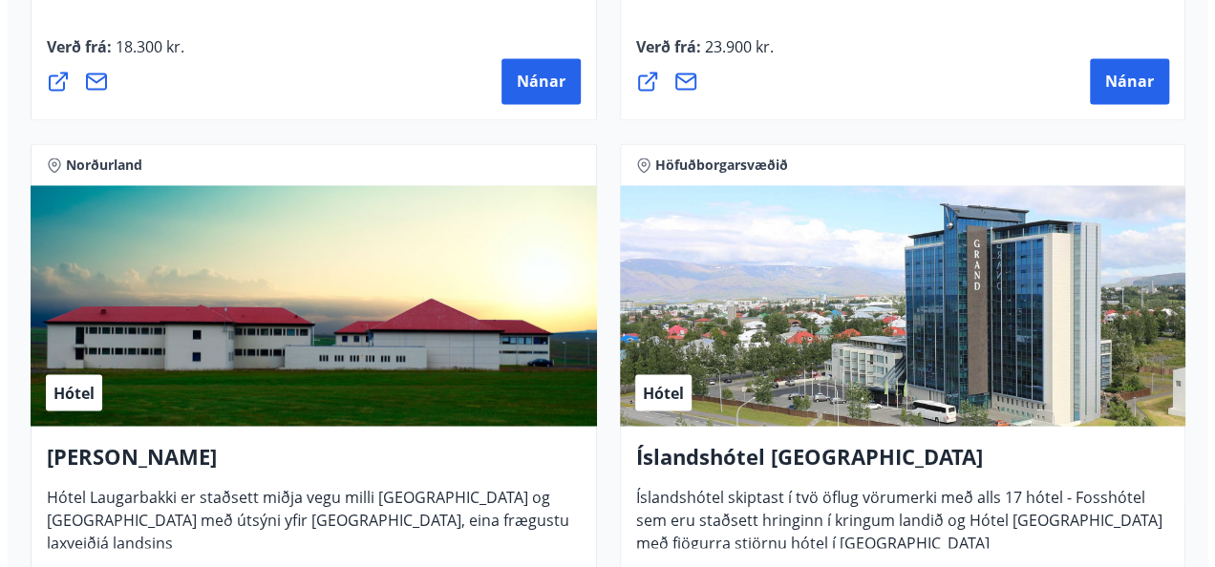
scroll to position [5253, 0]
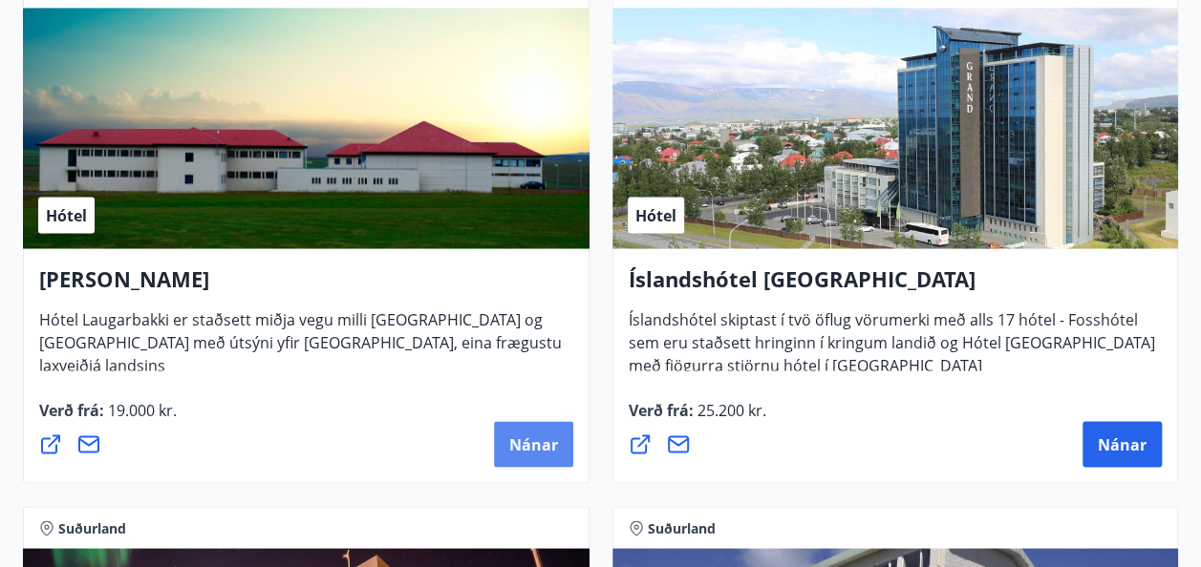
click at [529, 446] on span "Nánar" at bounding box center [533, 444] width 49 height 21
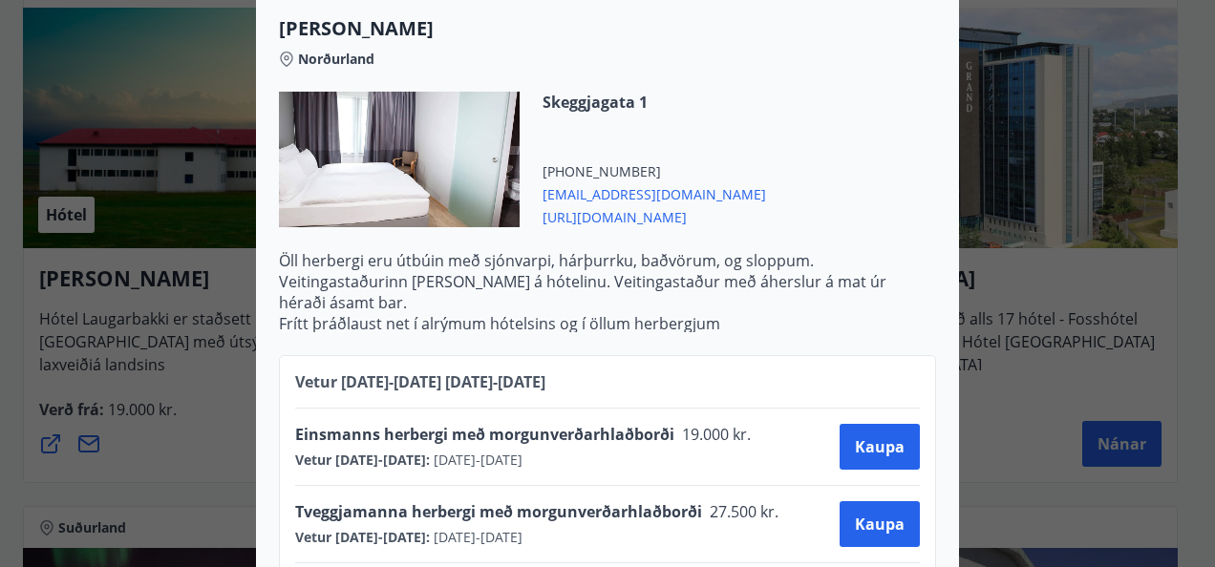
scroll to position [796, 0]
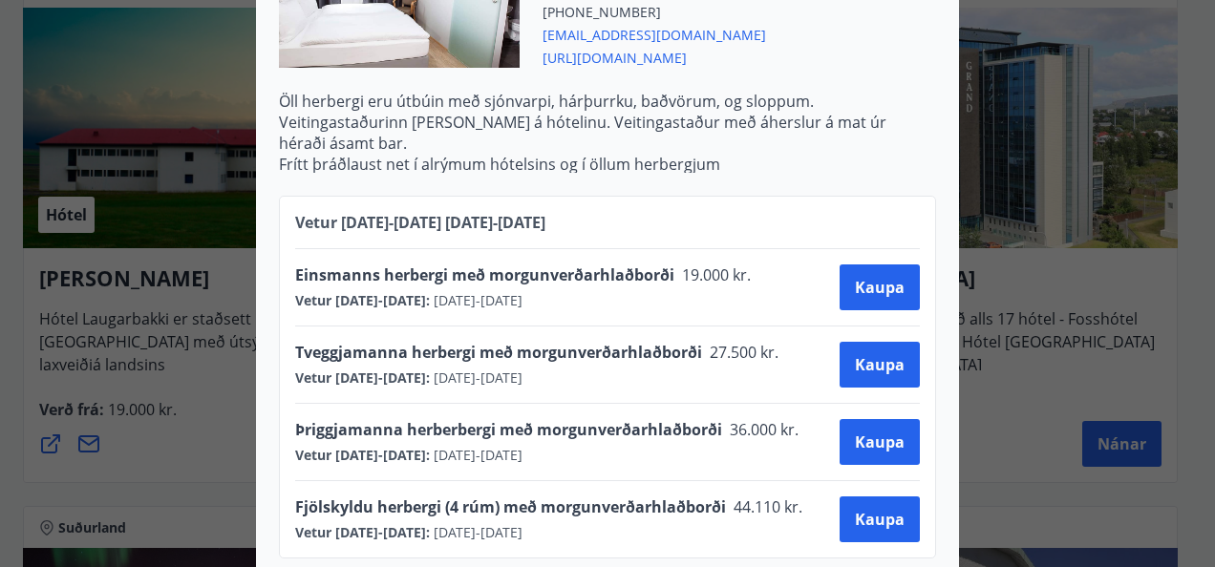
click at [709, 55] on span "[URL][DOMAIN_NAME]" at bounding box center [653, 56] width 223 height 23
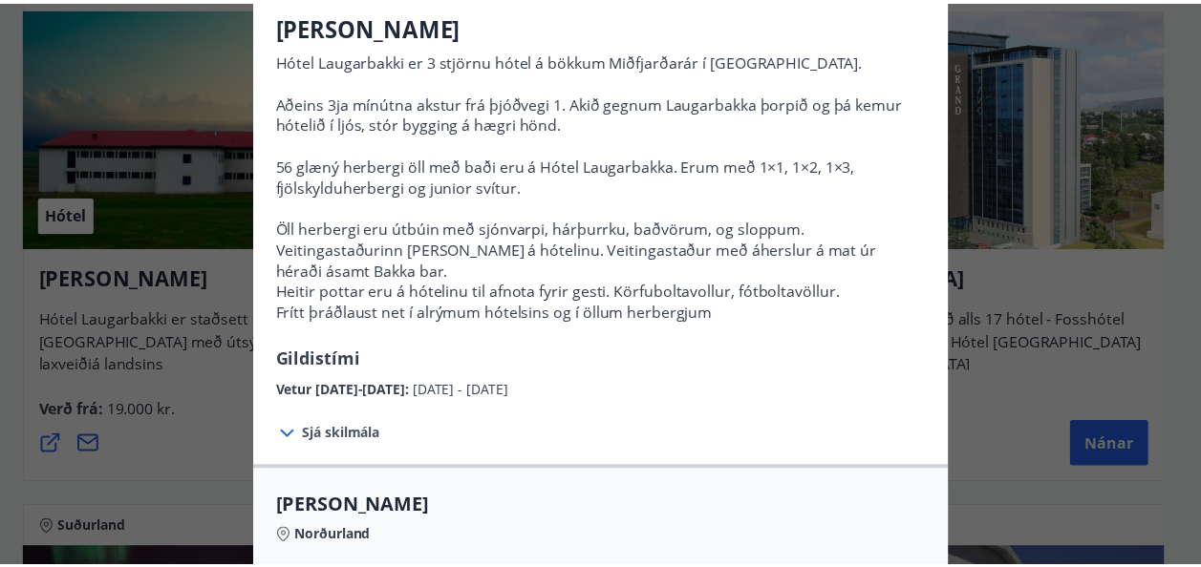
scroll to position [0, 0]
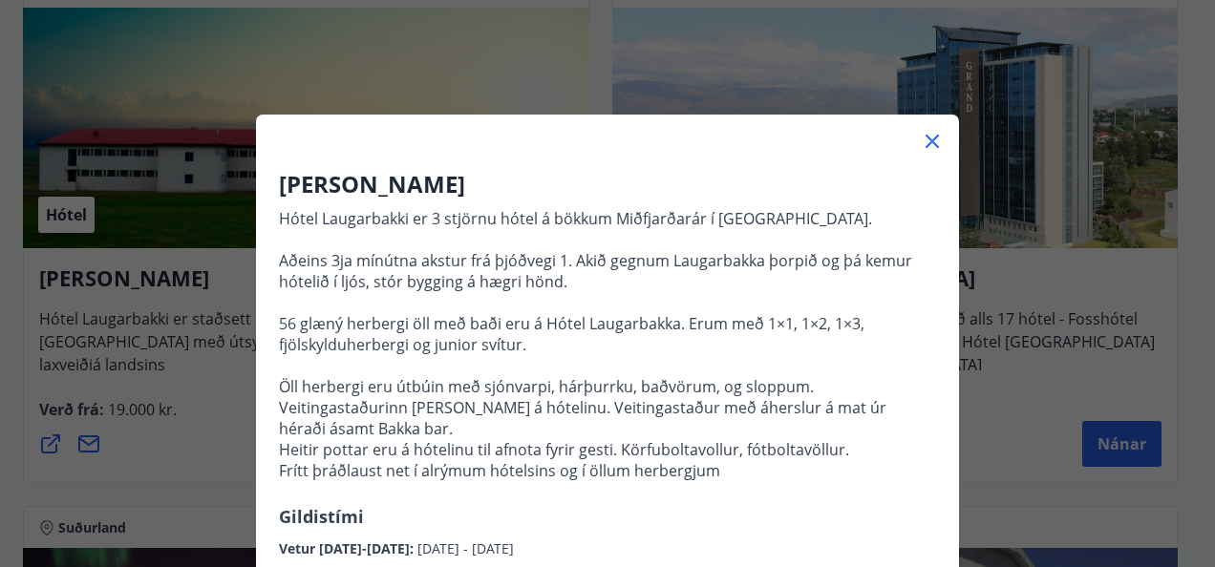
click at [921, 139] on icon at bounding box center [932, 141] width 23 height 23
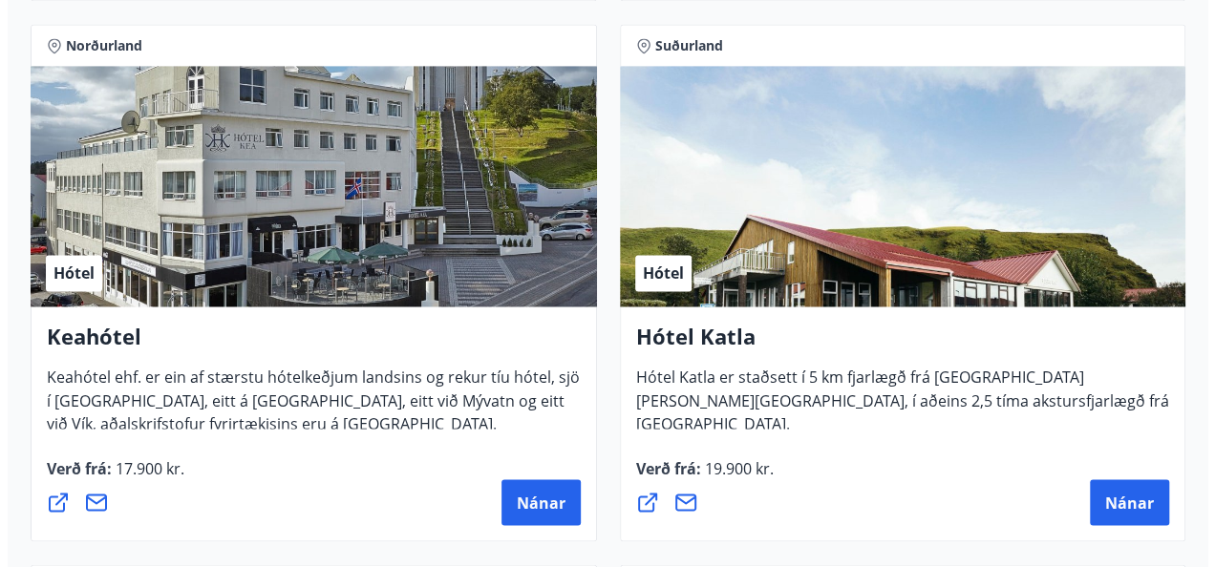
scroll to position [1433, 0]
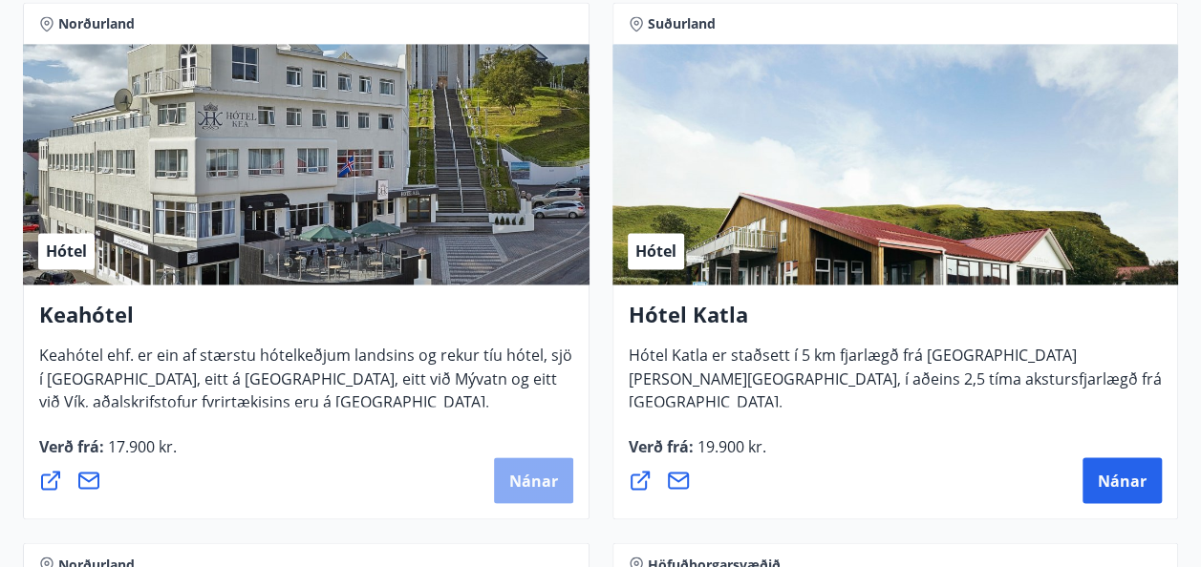
click at [533, 474] on span "Nánar" at bounding box center [533, 480] width 49 height 21
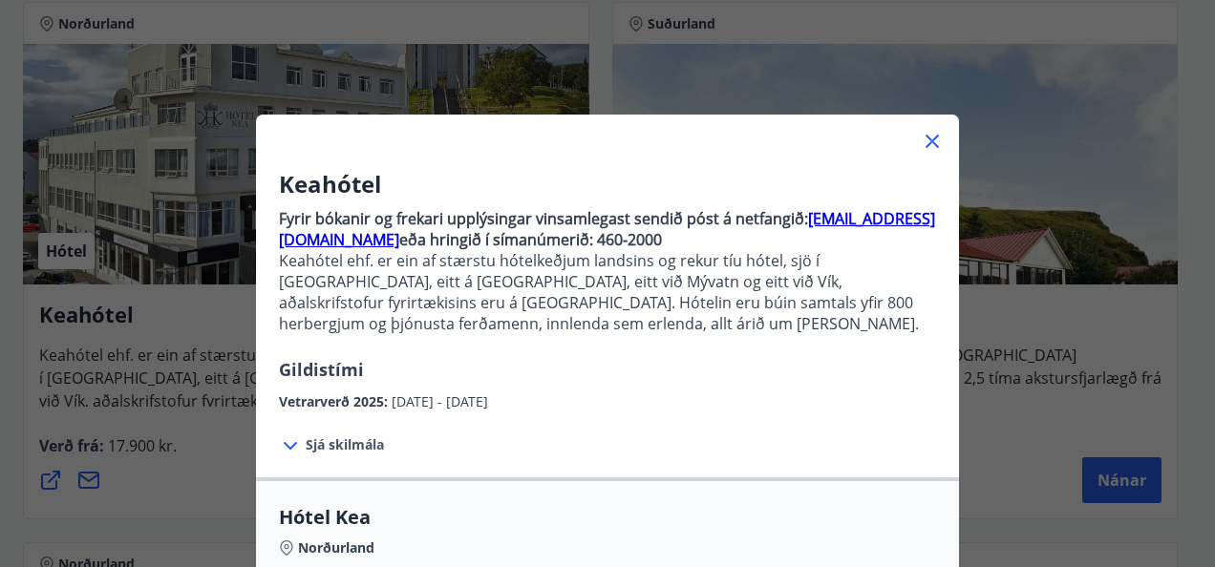
scroll to position [478, 0]
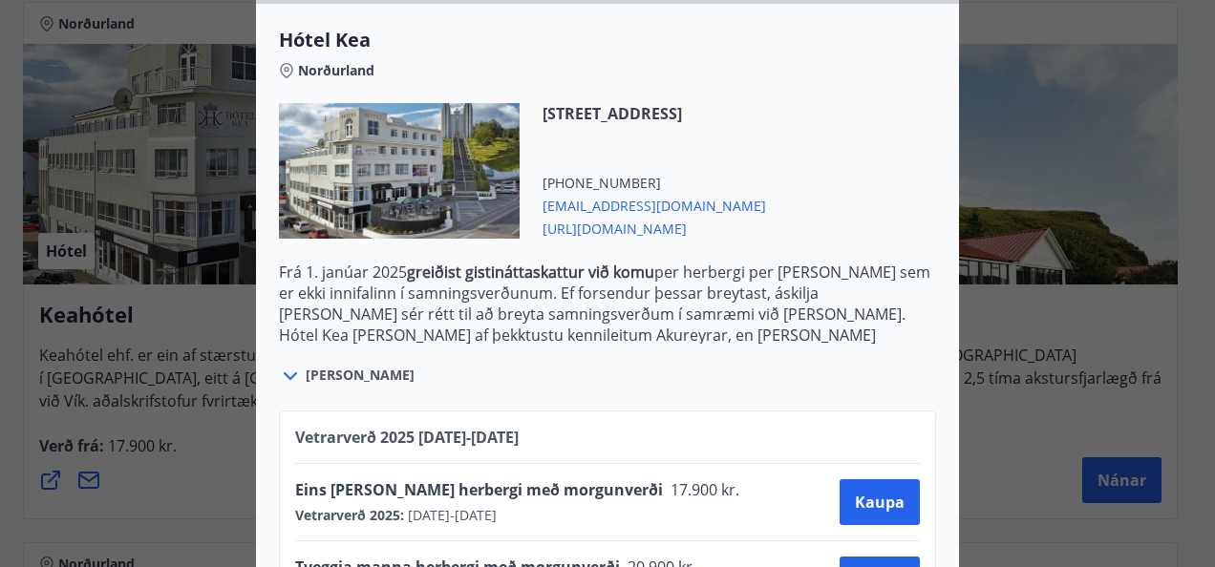
click at [280, 380] on icon at bounding box center [290, 376] width 23 height 23
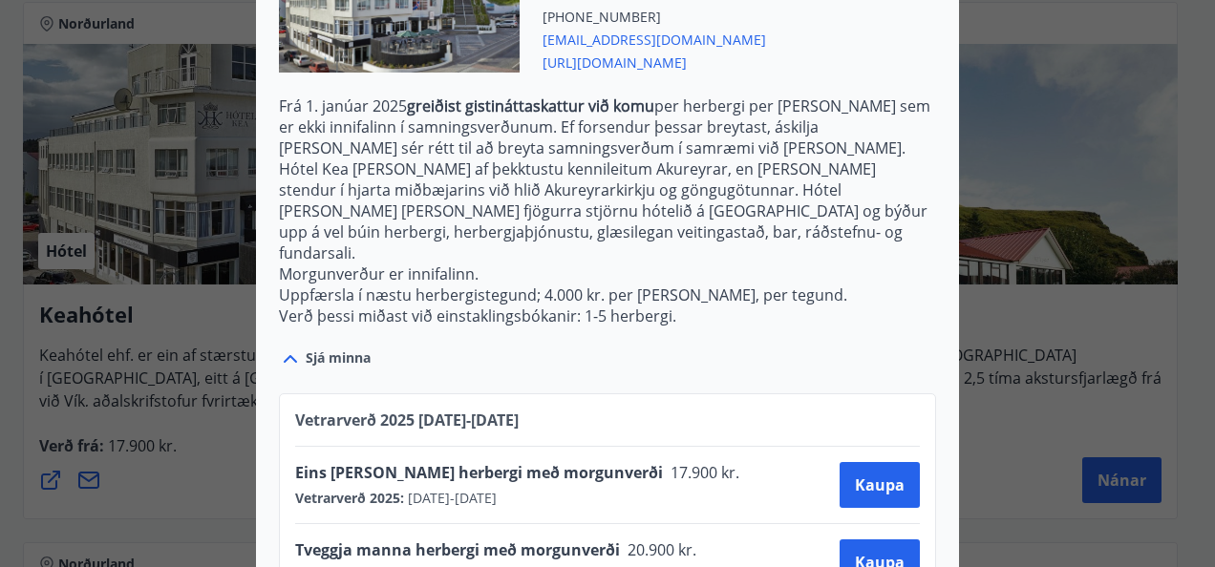
scroll to position [693, 0]
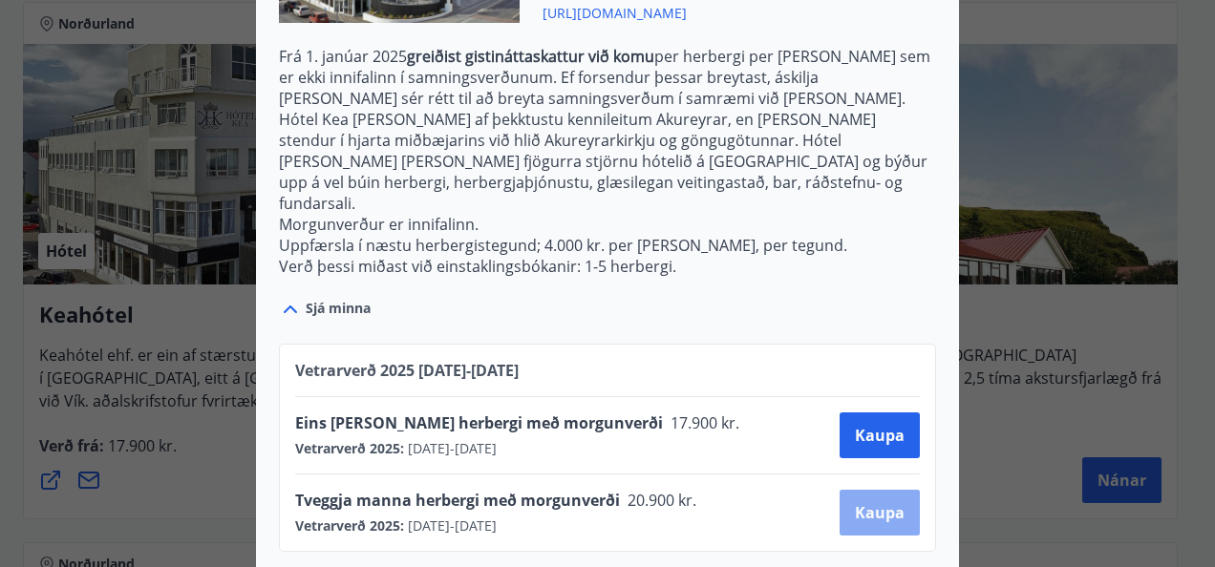
click at [855, 502] on span "Kaupa" at bounding box center [880, 512] width 50 height 21
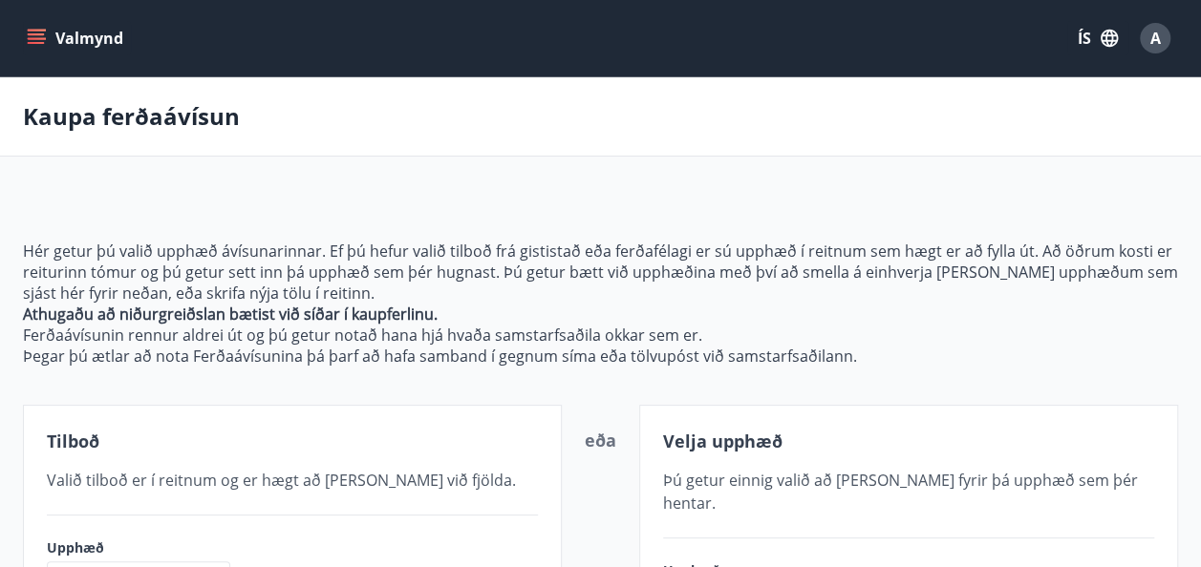
click at [32, 32] on icon "menu" at bounding box center [36, 38] width 19 height 19
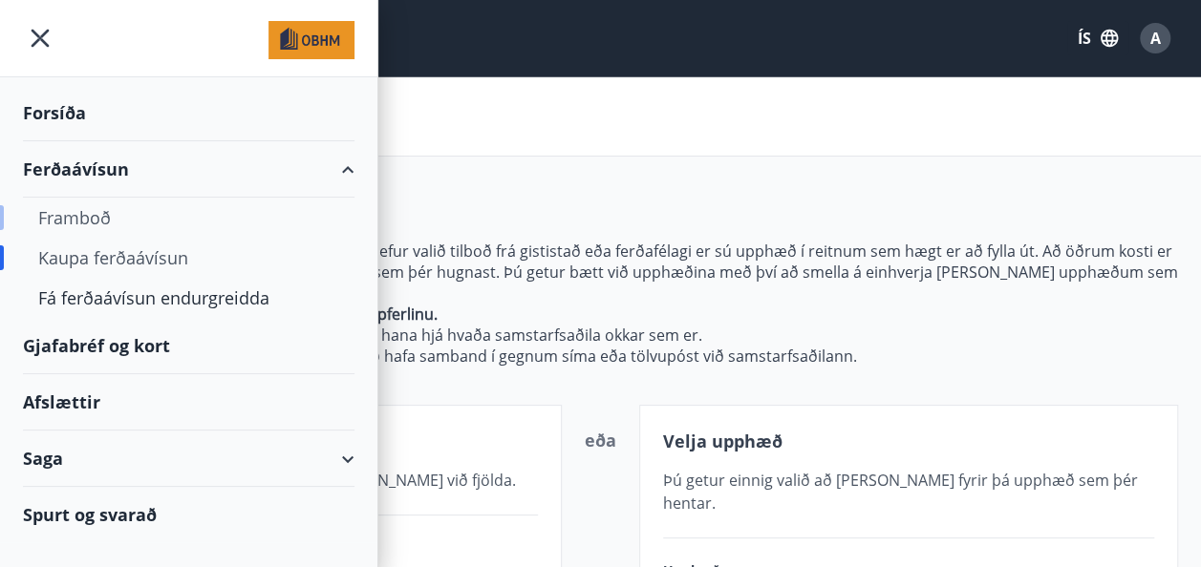
click at [72, 221] on div "Framboð" at bounding box center [188, 218] width 301 height 40
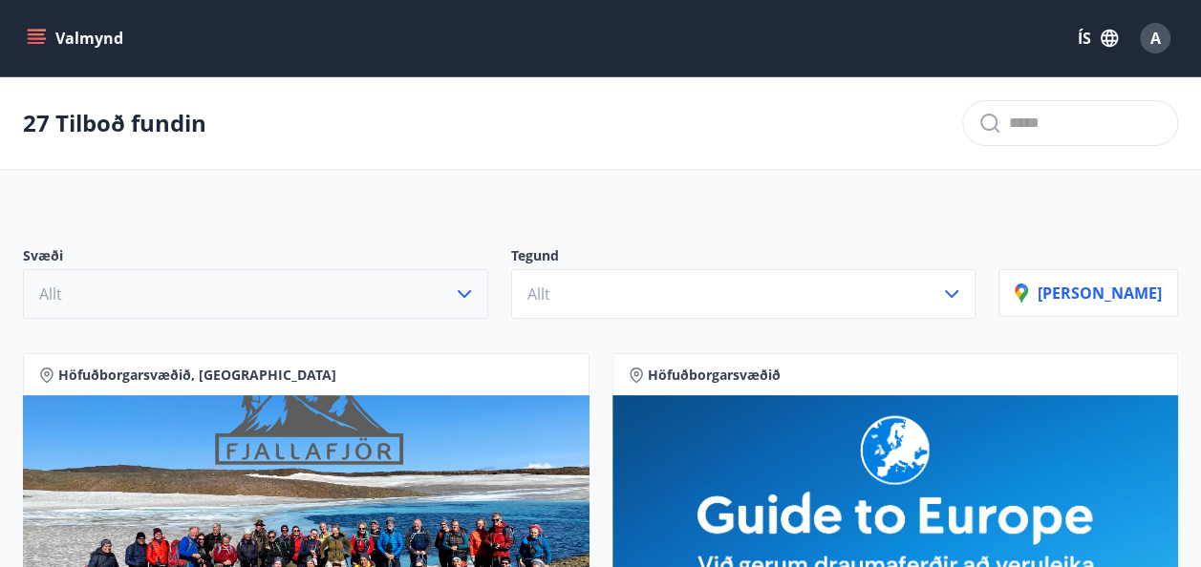
click at [476, 291] on icon "button" at bounding box center [464, 294] width 23 height 23
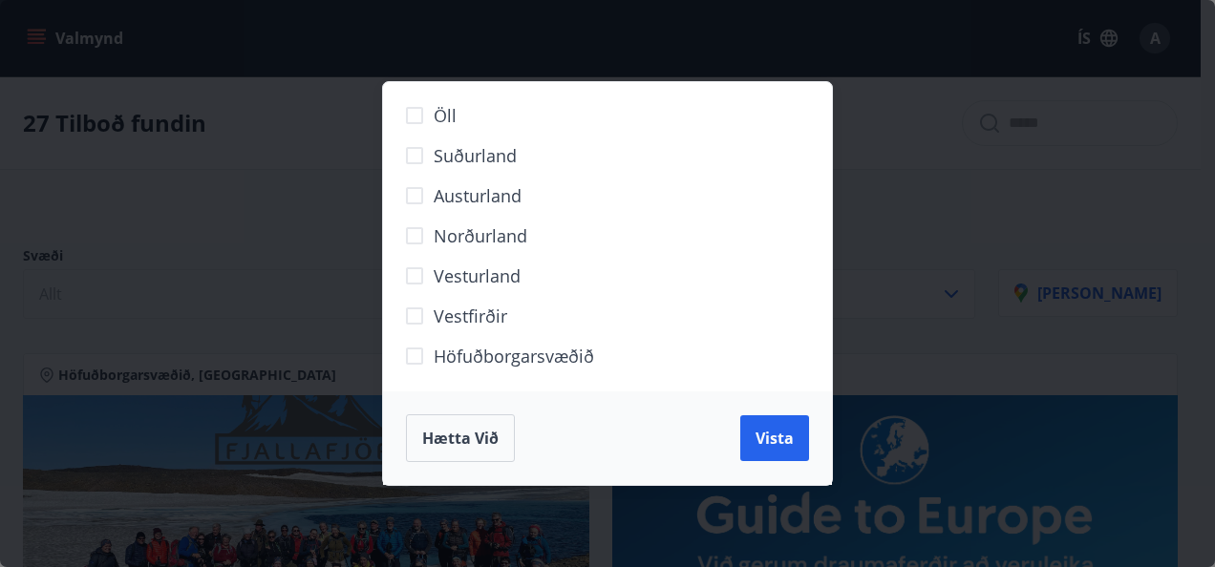
click at [468, 235] on span "Norðurland" at bounding box center [481, 235] width 94 height 25
click at [762, 434] on span "Vista" at bounding box center [774, 438] width 38 height 21
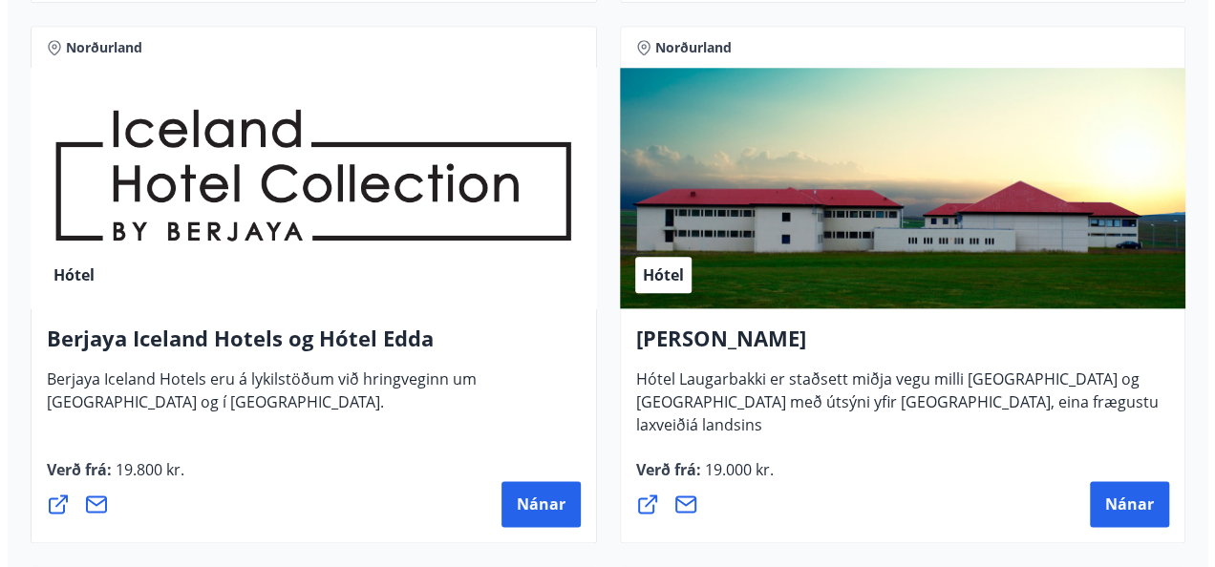
scroll to position [955, 0]
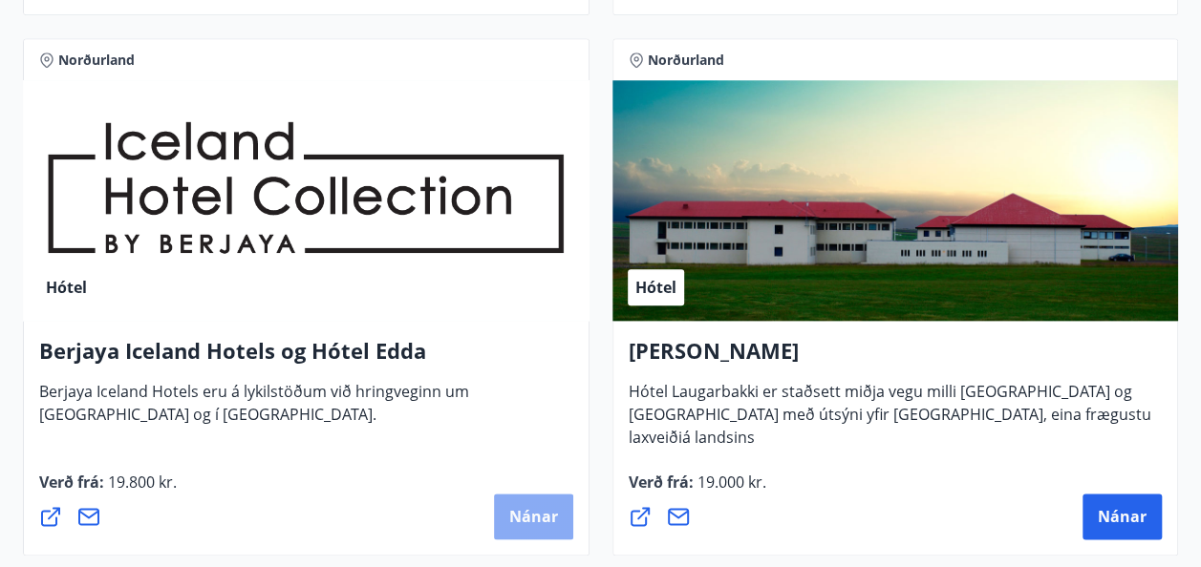
click at [544, 521] on span "Nánar" at bounding box center [533, 516] width 49 height 21
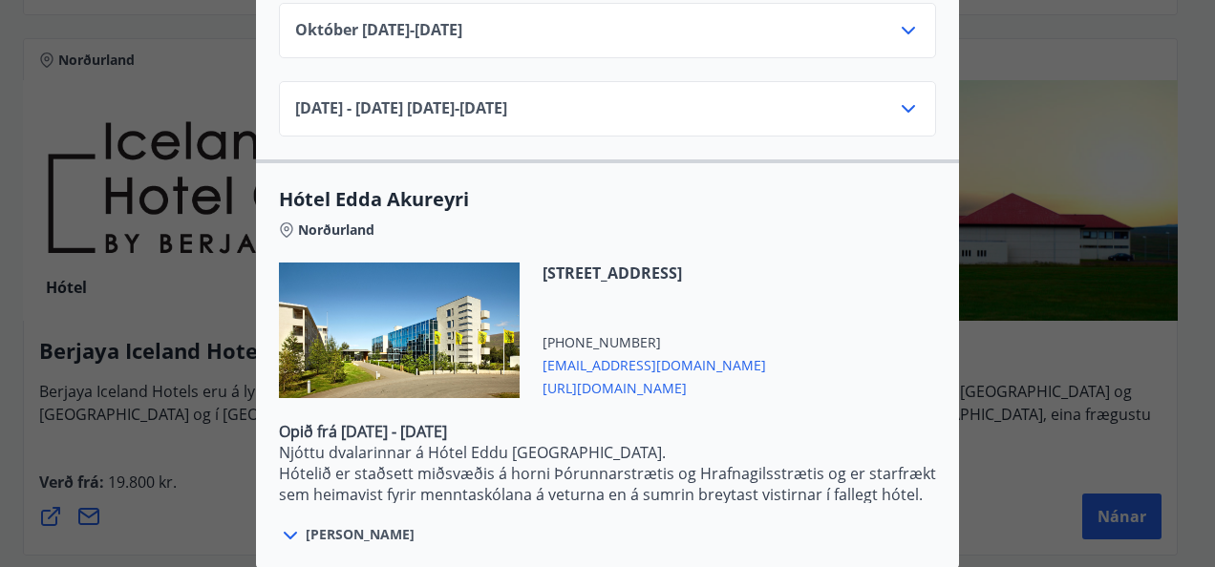
scroll to position [1477, 0]
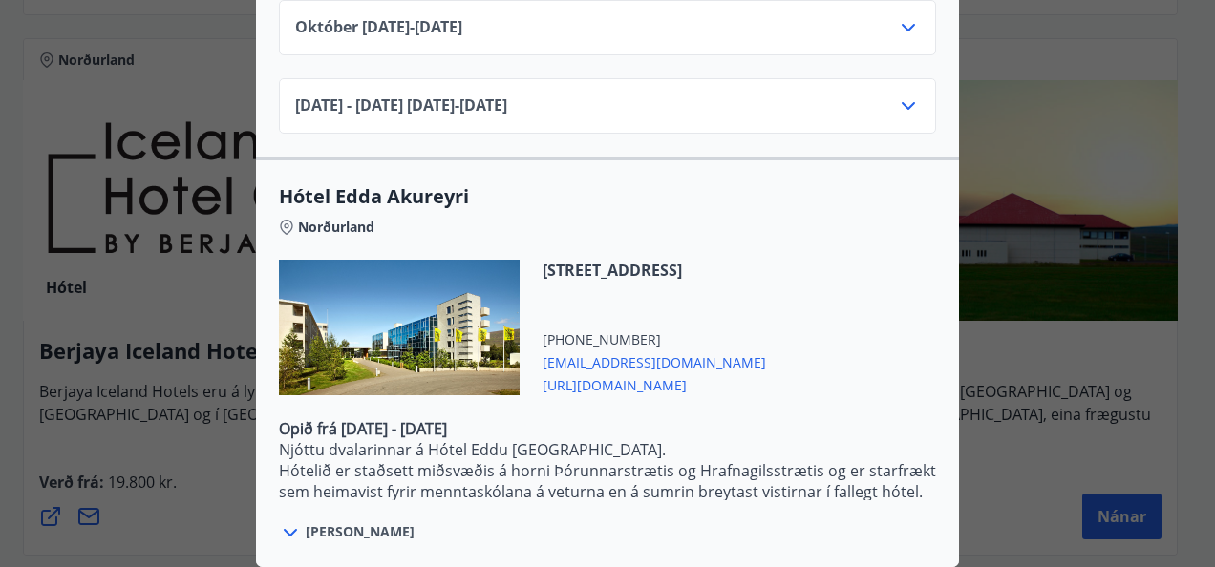
click at [319, 522] on span "[PERSON_NAME]" at bounding box center [360, 531] width 109 height 19
click at [285, 521] on icon at bounding box center [290, 532] width 23 height 23
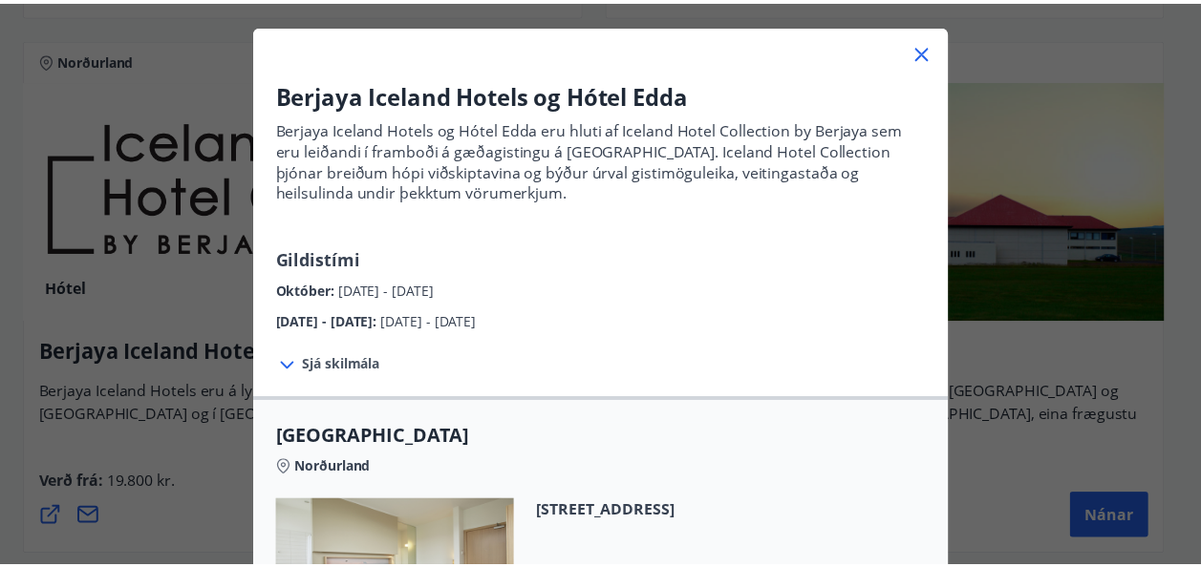
scroll to position [0, 0]
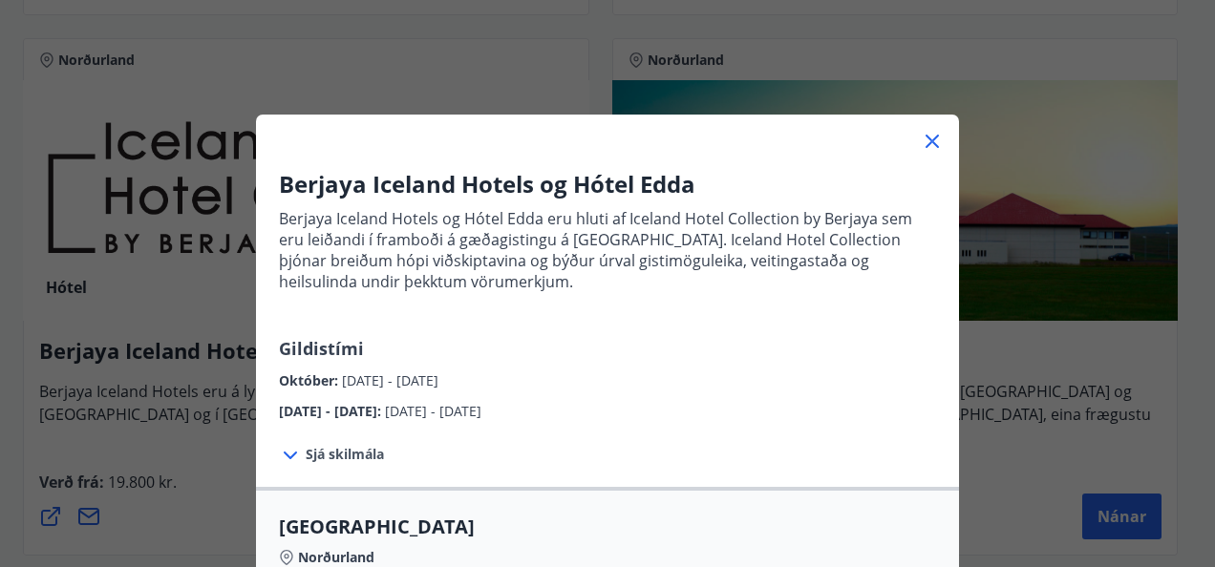
click at [930, 146] on icon at bounding box center [931, 141] width 13 height 13
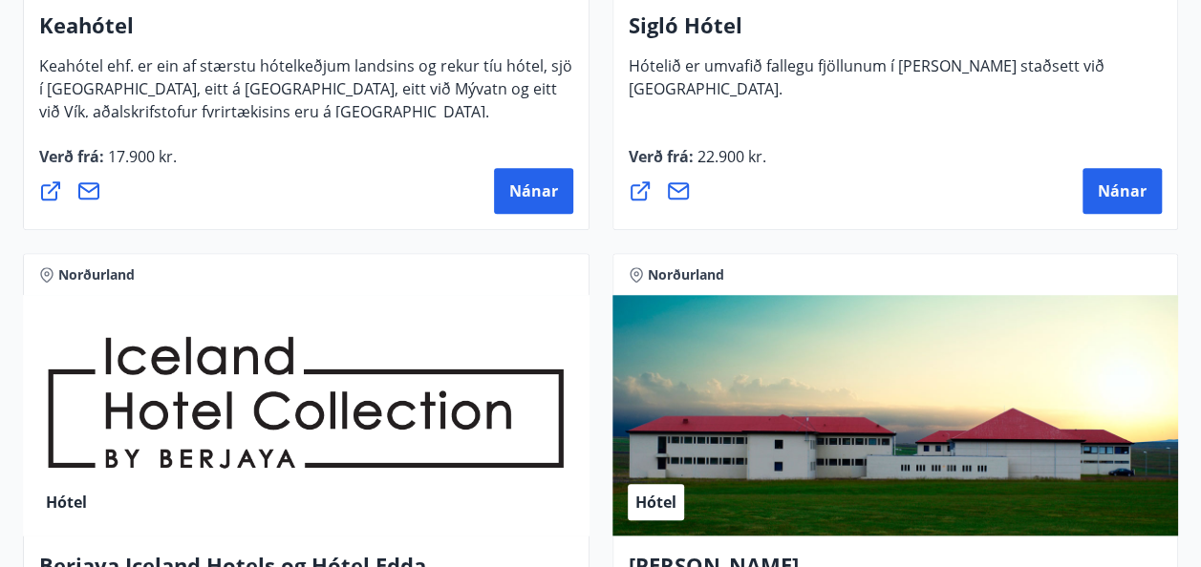
scroll to position [138, 0]
